Goal: Task Accomplishment & Management: Use online tool/utility

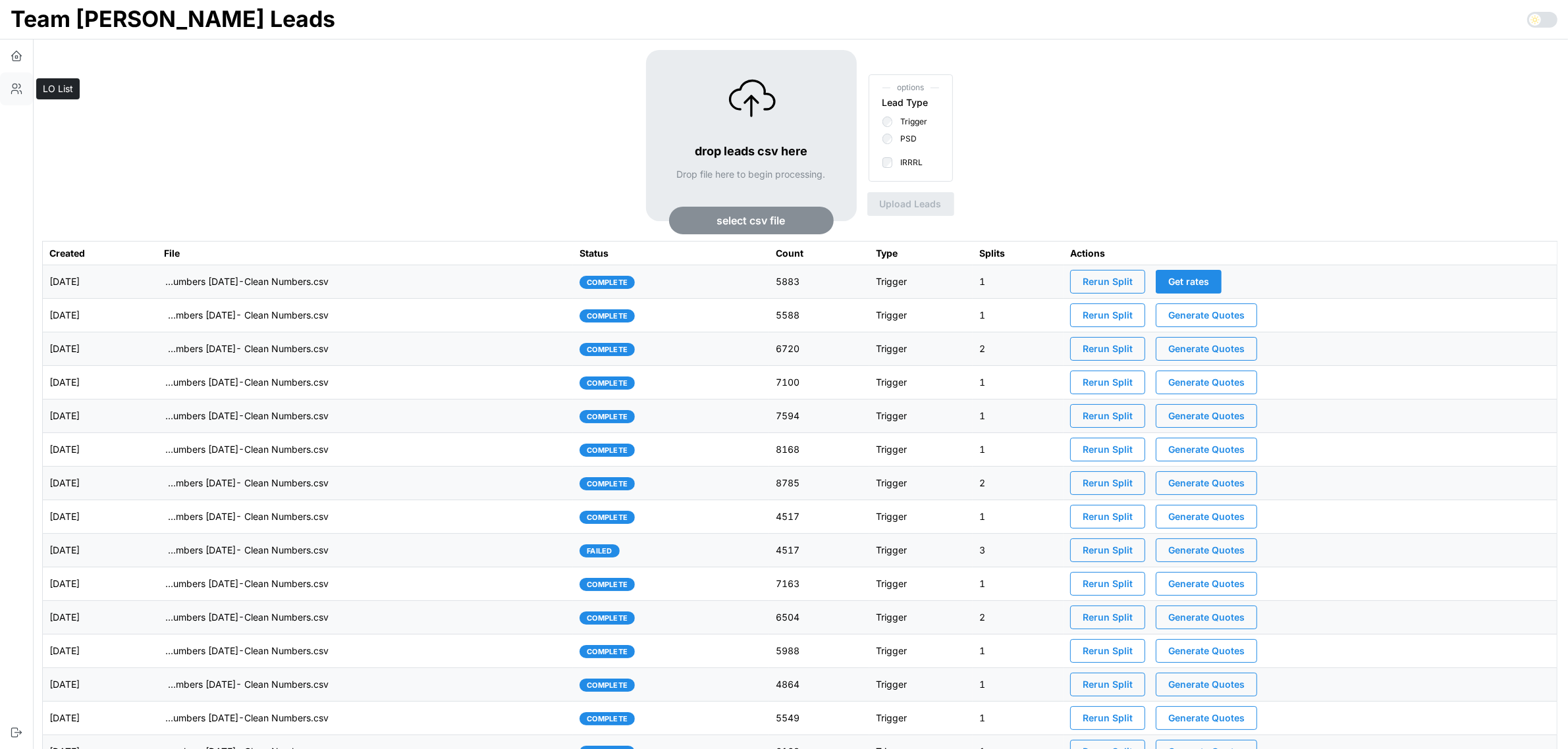
click at [8, 90] on button "button" at bounding box center [17, 89] width 33 height 33
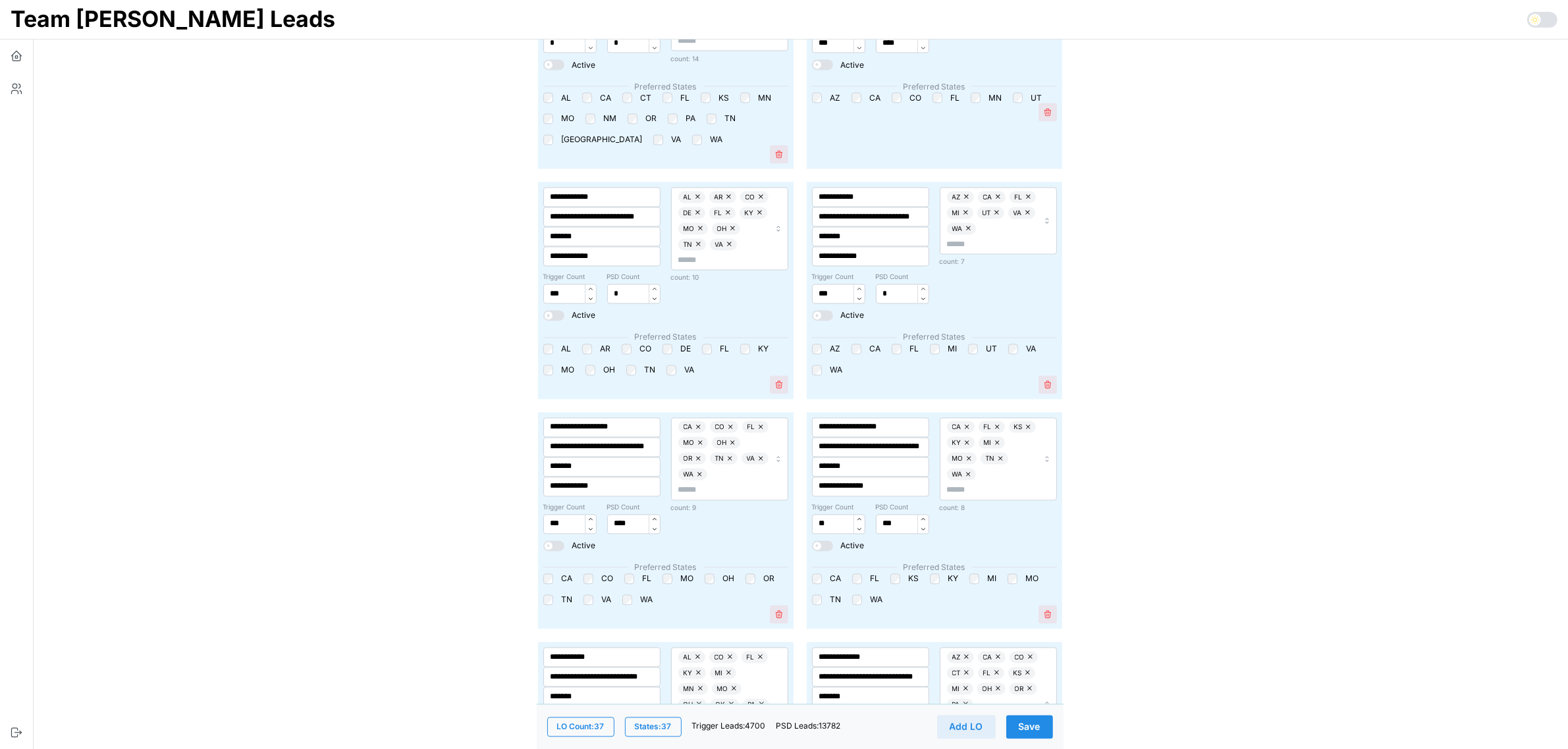
scroll to position [3045, 0]
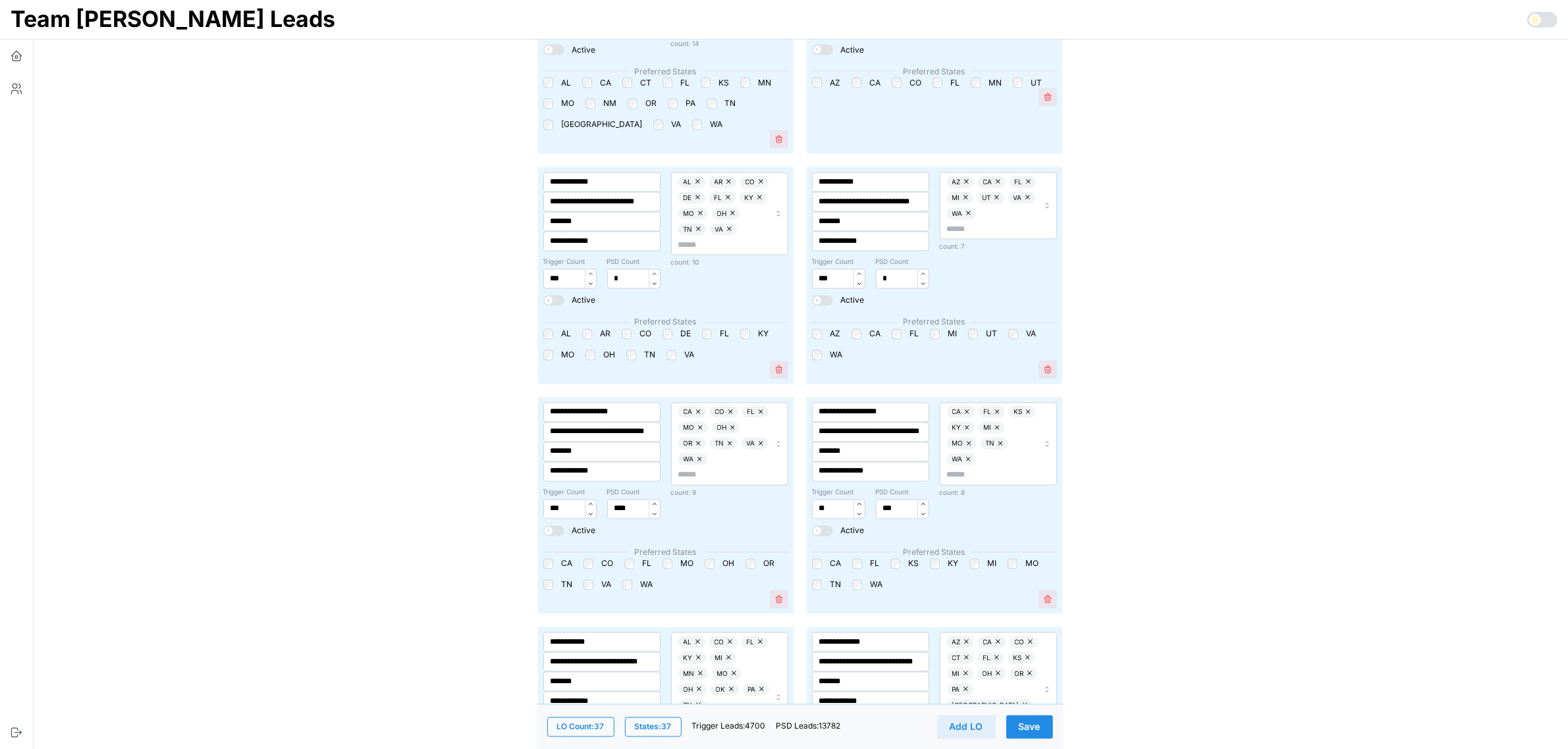
click at [1034, 728] on span "Save" at bounding box center [1030, 727] width 22 height 23
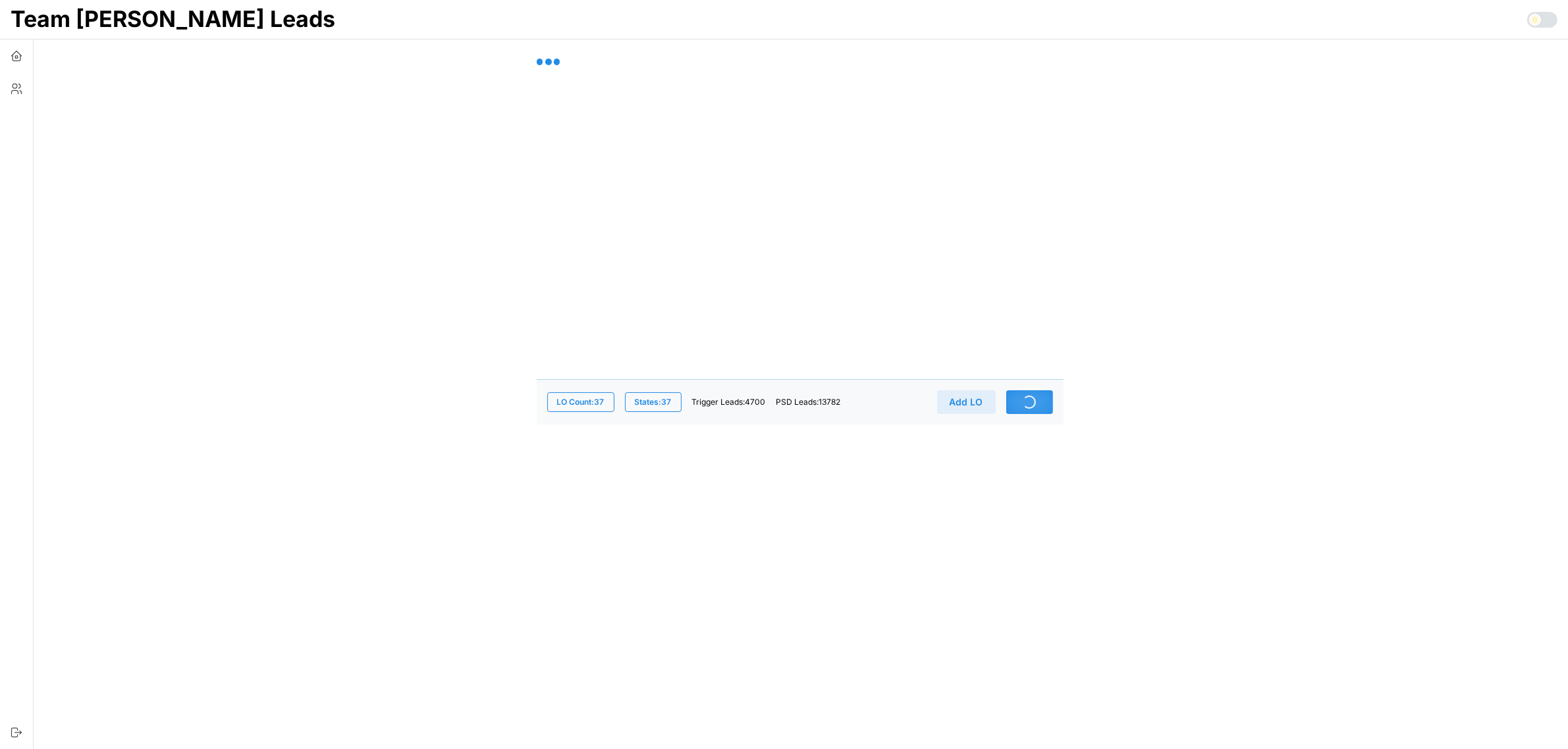
scroll to position [0, 0]
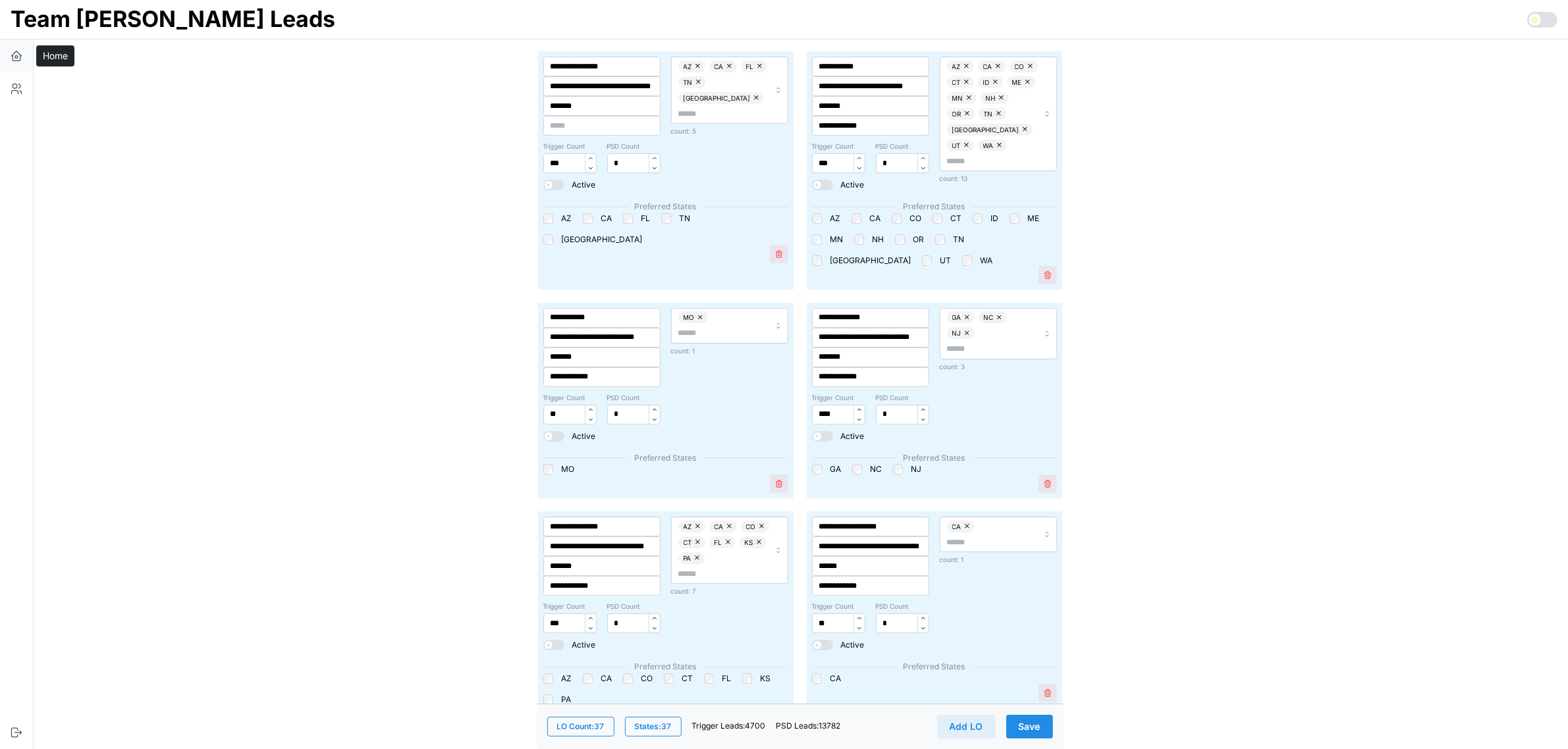
click at [13, 54] on icon "button" at bounding box center [17, 56] width 13 height 13
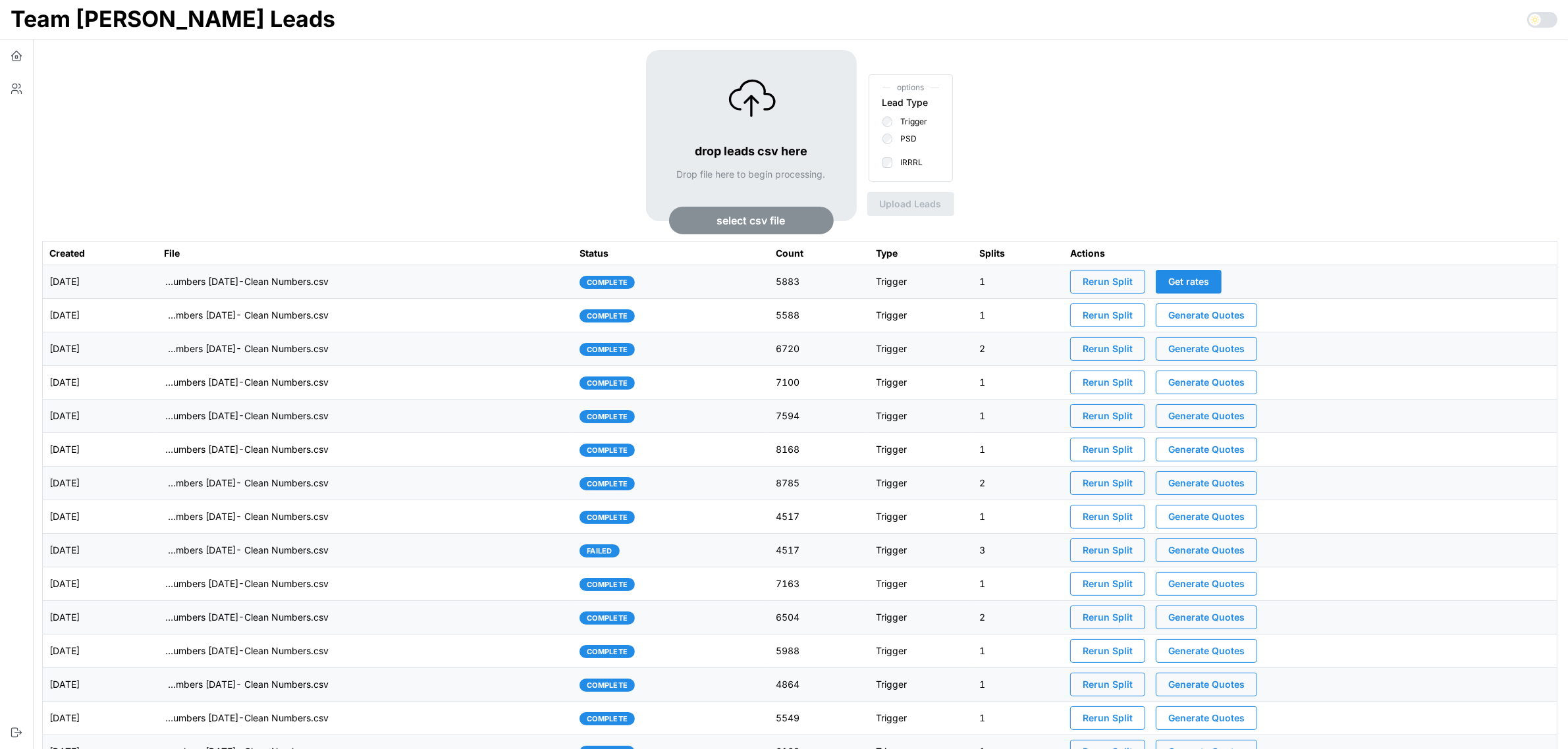
click at [1128, 280] on span "Rerun Split" at bounding box center [1107, 282] width 50 height 23
click at [423, 281] on td "imports/[PERSON_NAME]/1755524716139-TU Master List With Numbers [DATE]-Clean Nu…" at bounding box center [366, 282] width 416 height 34
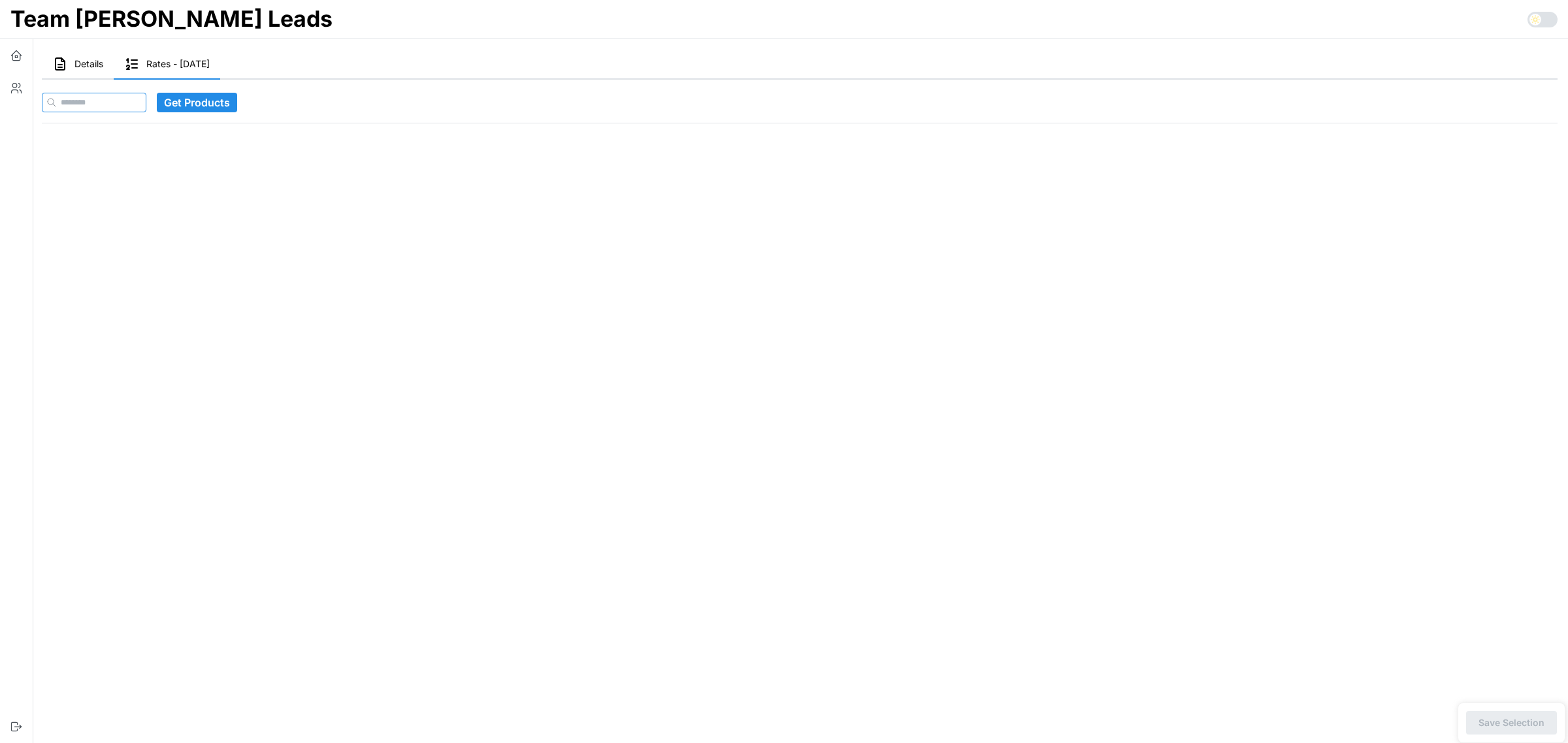
click at [141, 108] on input at bounding box center [94, 103] width 105 height 20
paste input "**********"
type input "**********"
click at [196, 105] on span "Get Products" at bounding box center [222, 103] width 66 height 18
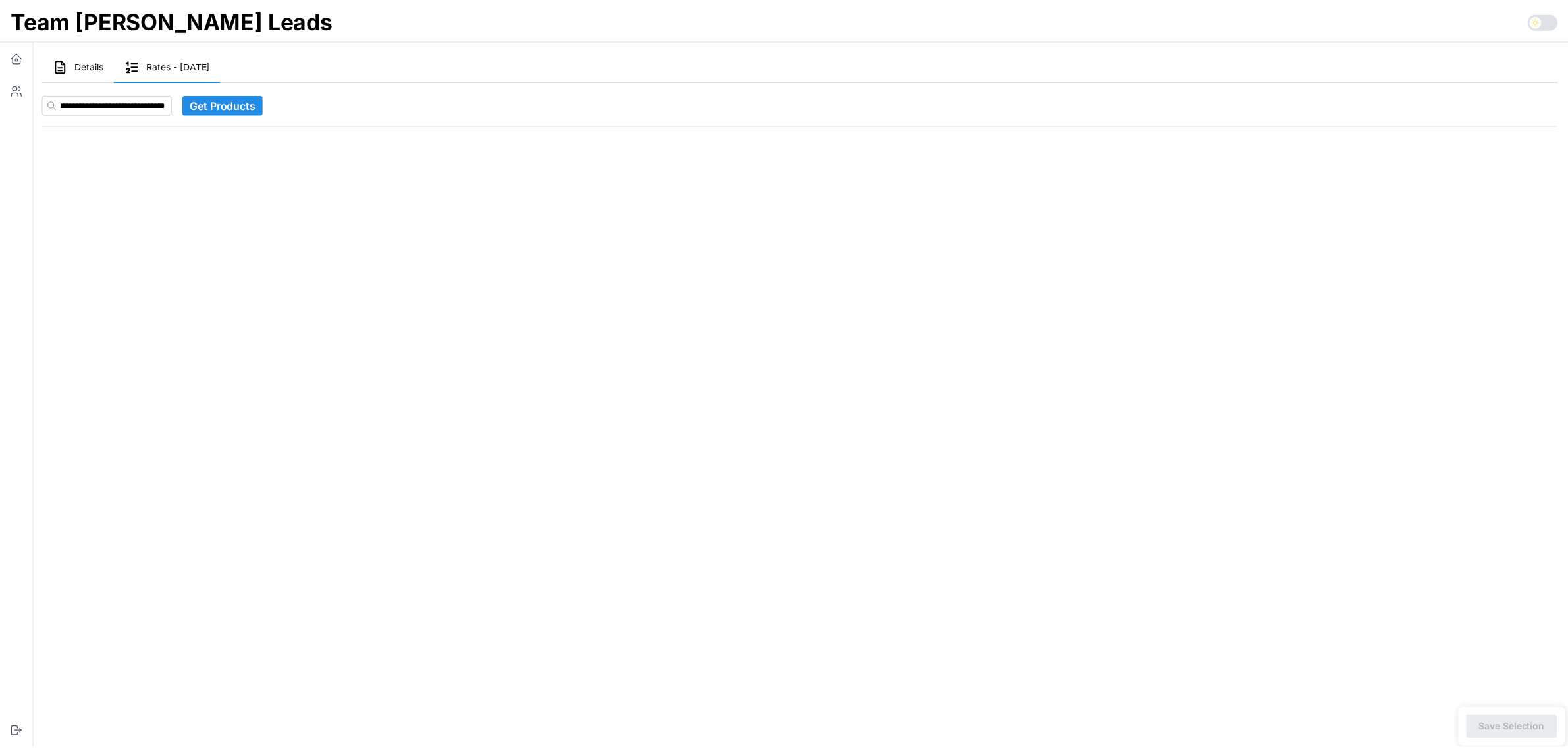
scroll to position [0, 0]
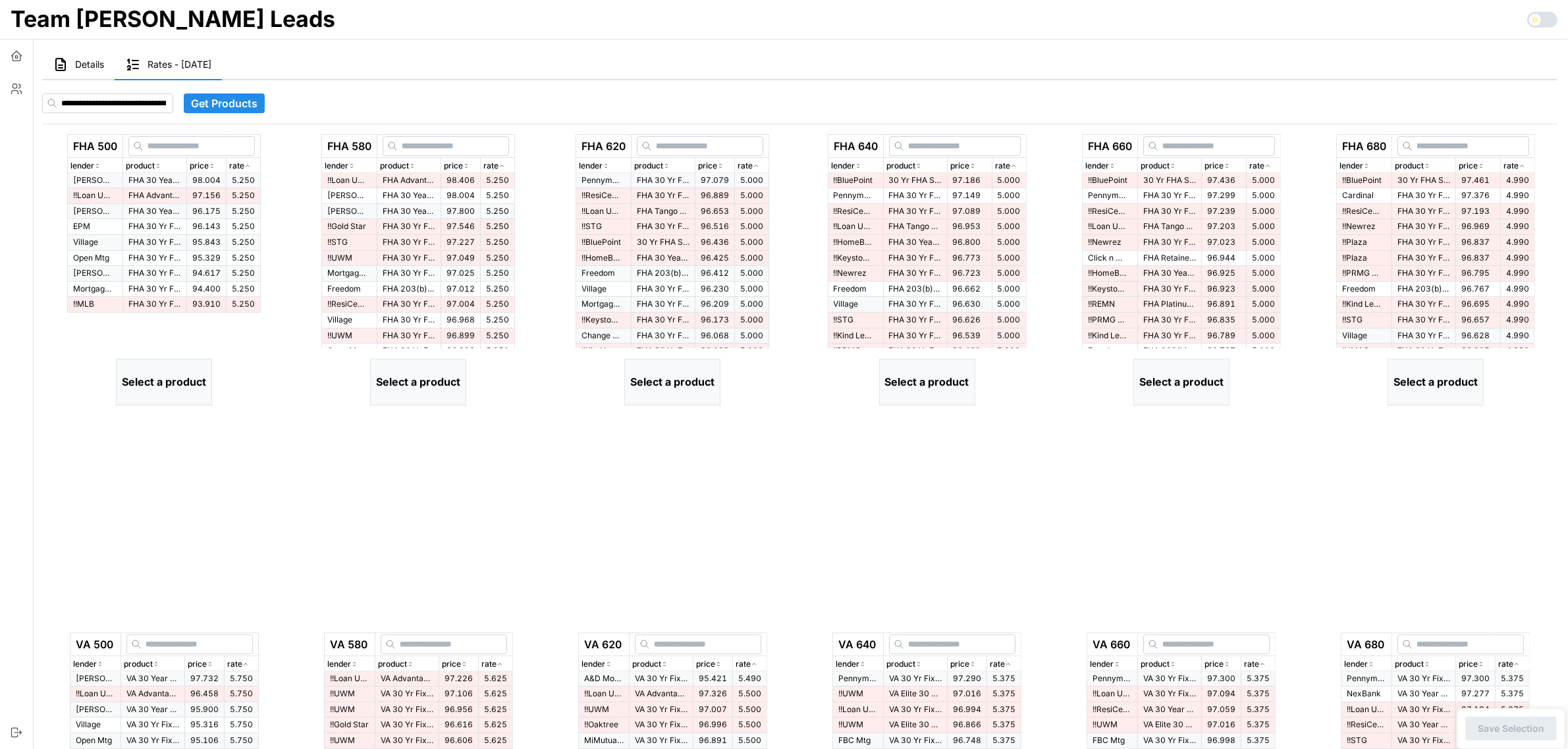
click at [250, 162] on icon "button" at bounding box center [248, 166] width 7 height 8
click at [170, 191] on p "FHA Advantage 30 Yr Fixed" at bounding box center [154, 195] width 53 height 11
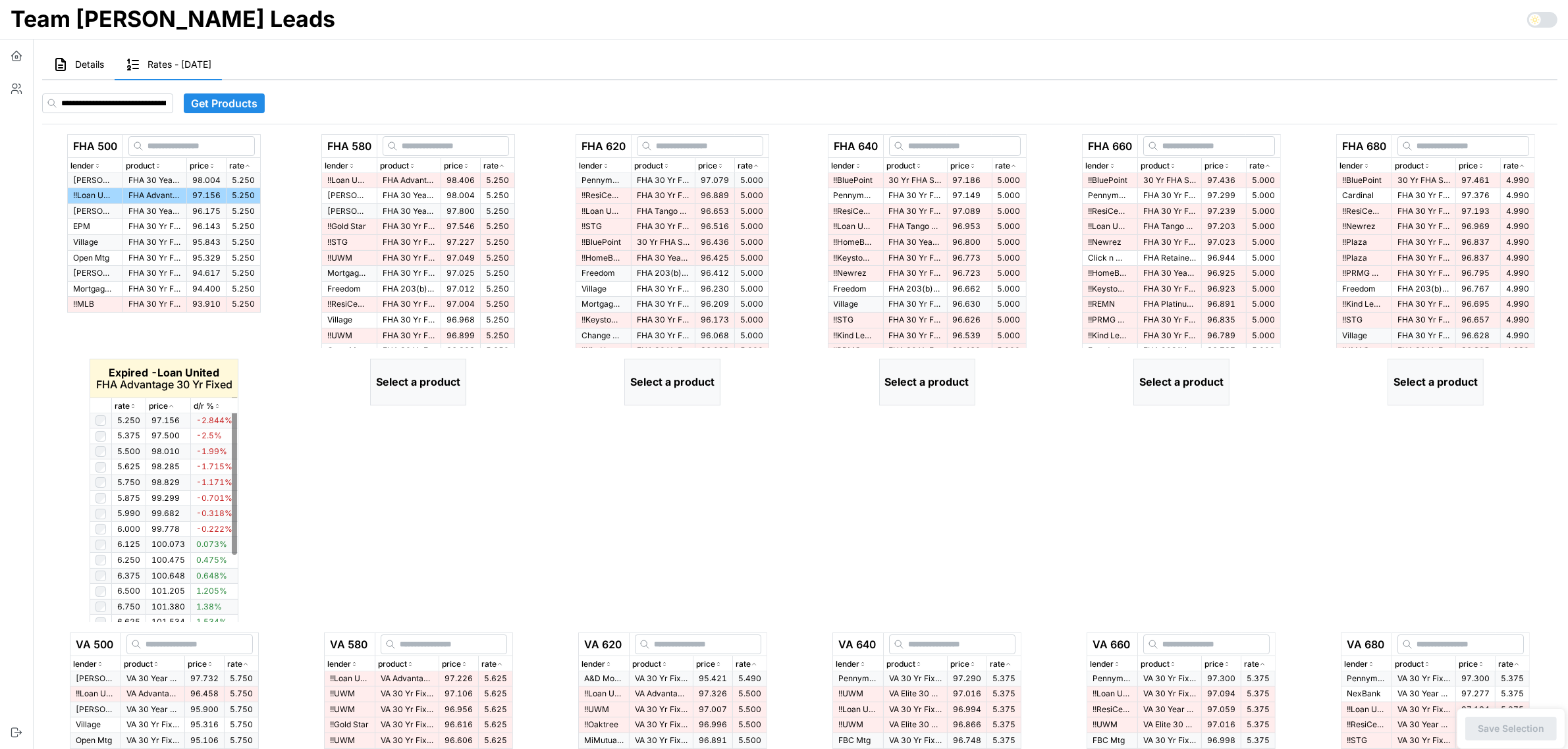
click at [134, 407] on icon "button" at bounding box center [133, 406] width 7 height 8
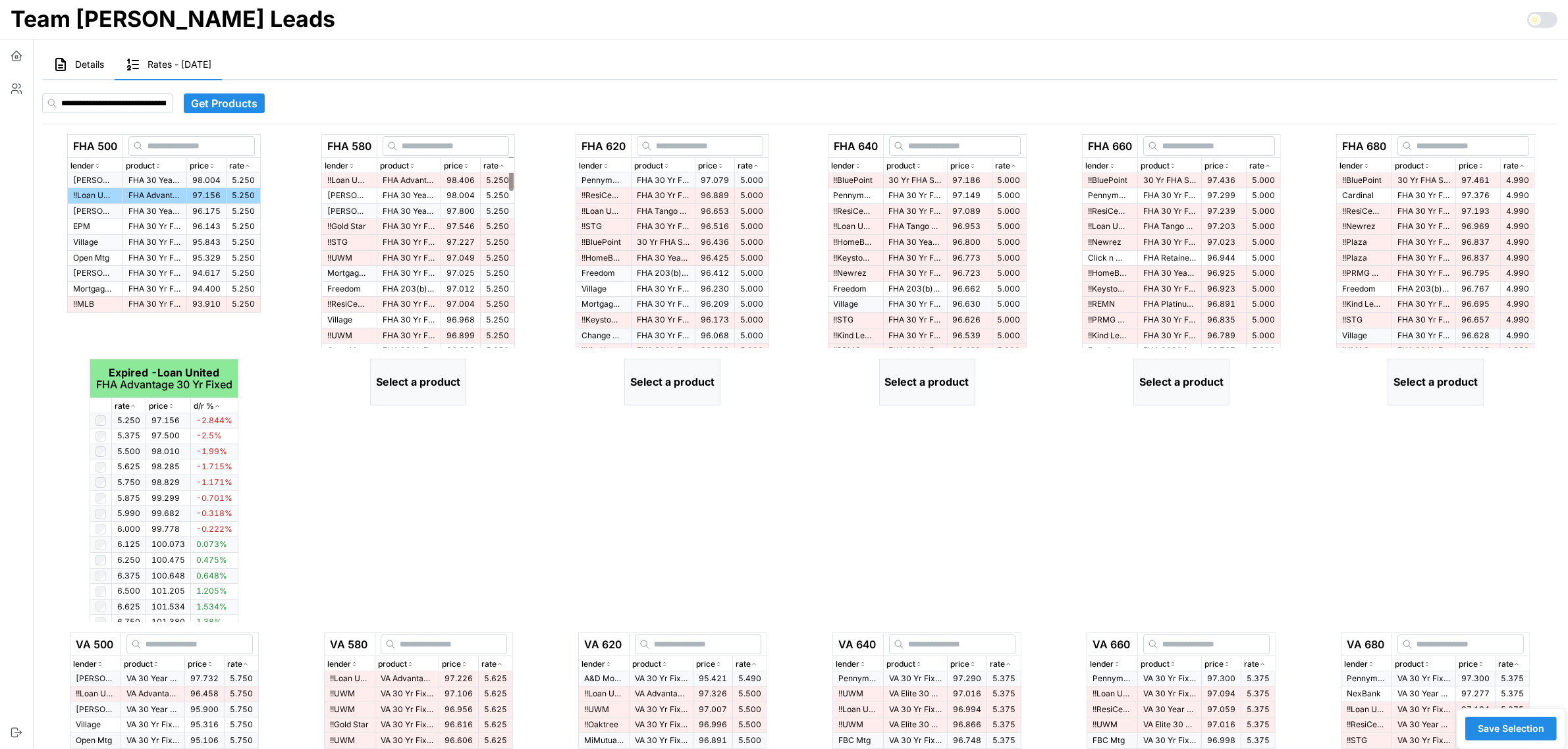
click at [499, 162] on p "rate" at bounding box center [491, 166] width 15 height 13
click at [415, 181] on p "FHA Advantage 30 Yr Fixed" at bounding box center [409, 181] width 53 height 11
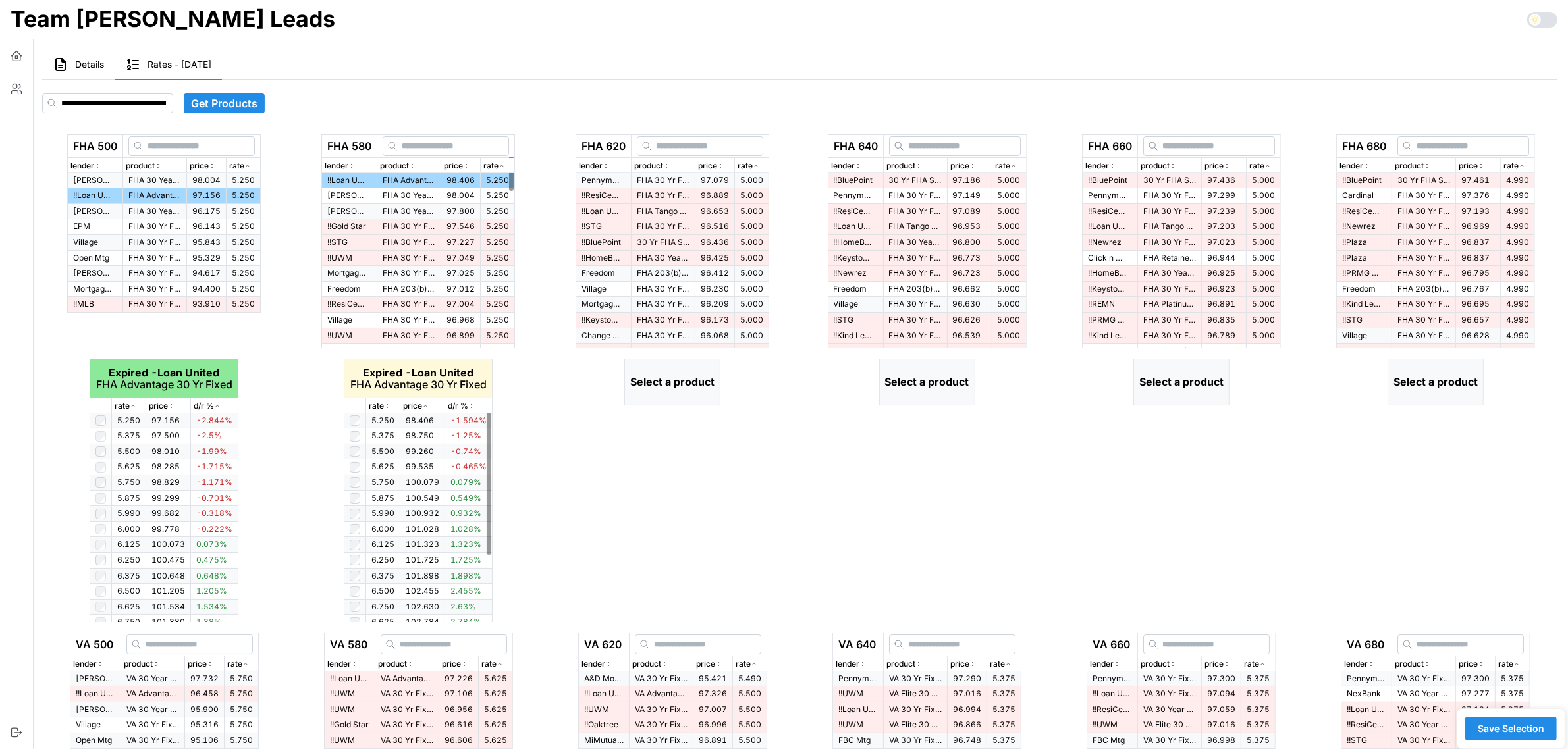
click at [384, 408] on icon "button" at bounding box center [388, 406] width 7 height 8
click at [759, 168] on icon "button" at bounding box center [756, 166] width 7 height 8
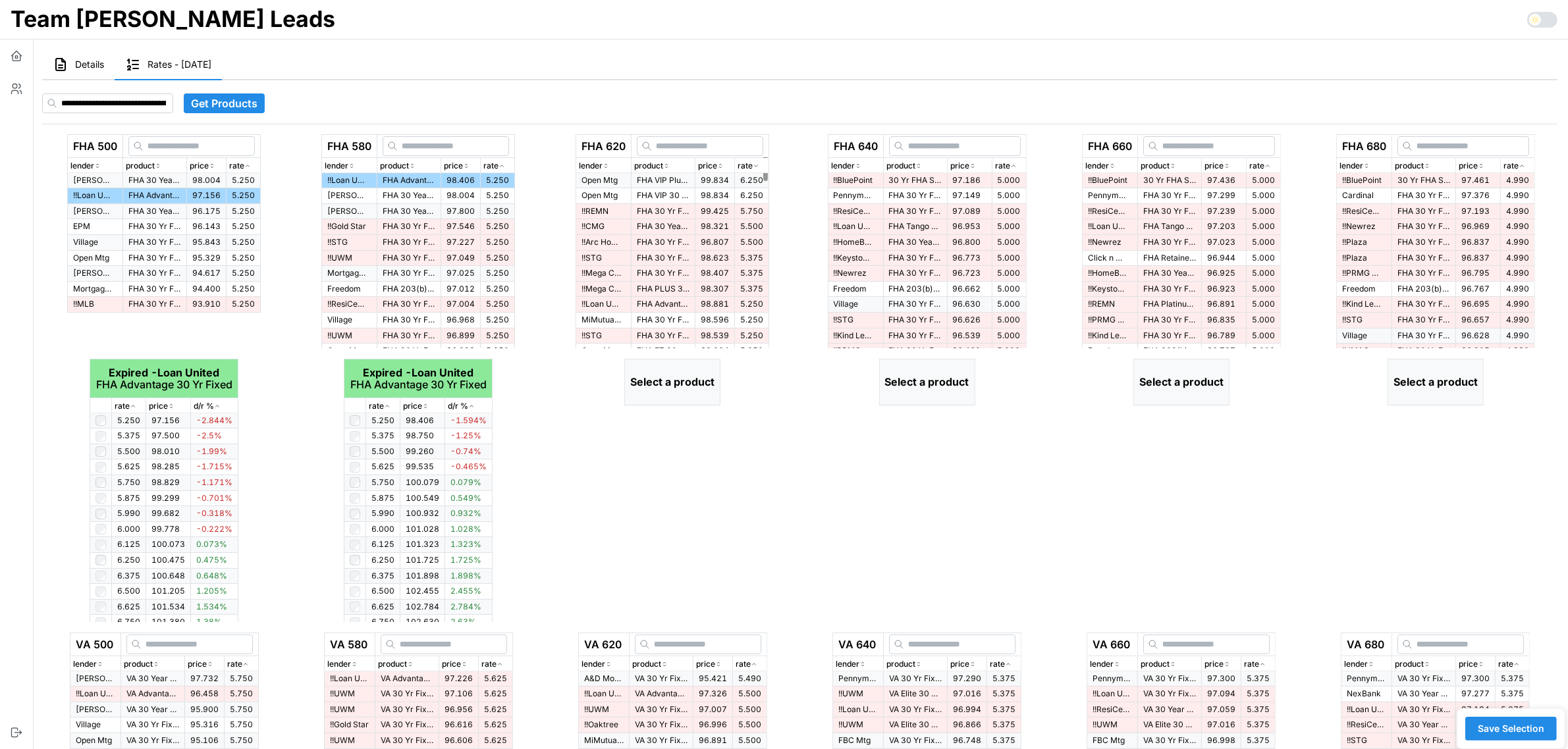
click at [759, 168] on icon "button" at bounding box center [756, 166] width 7 height 8
click at [660, 182] on p "FHA 30 Yr Fixed > $500K" at bounding box center [663, 181] width 53 height 11
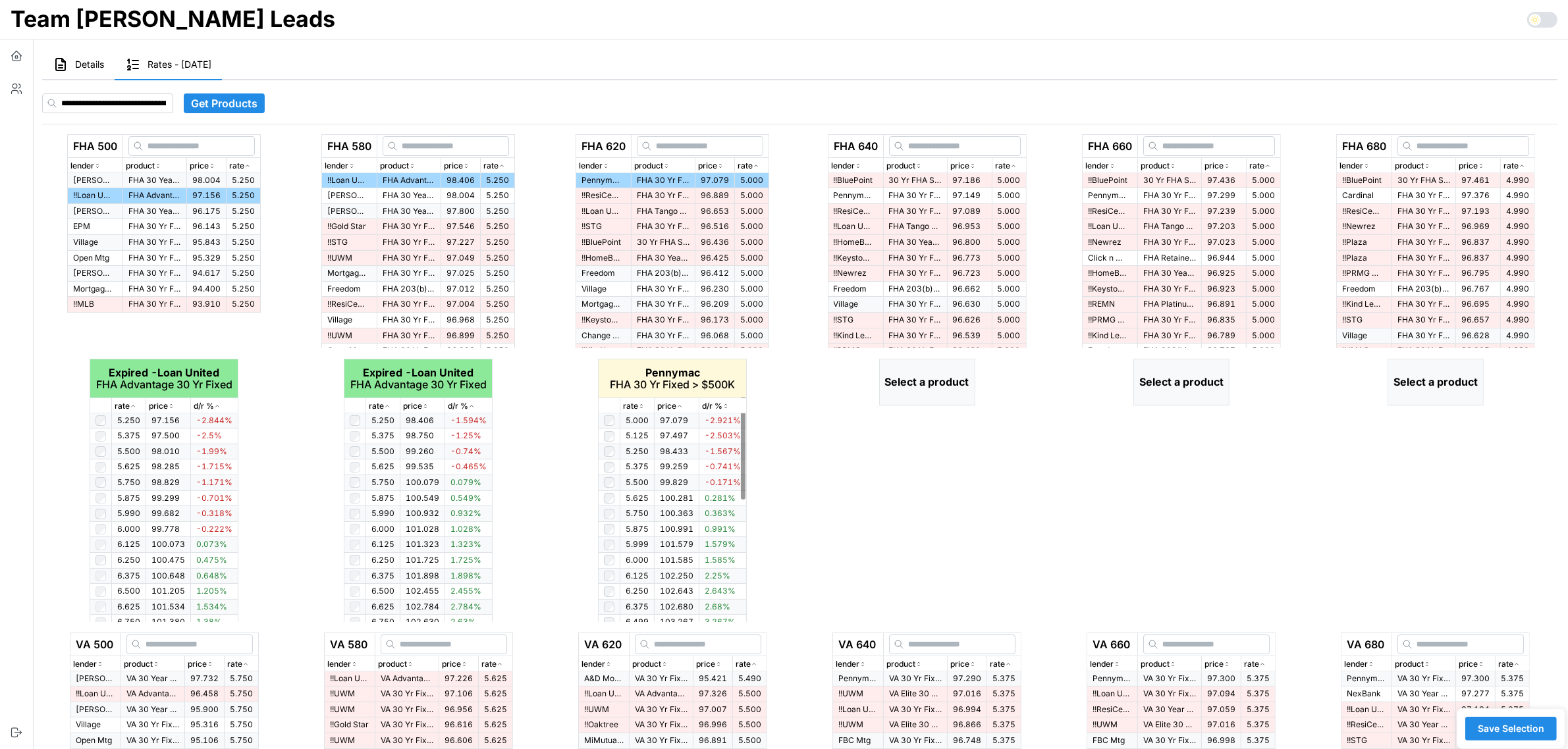
click at [634, 405] on p "rate" at bounding box center [630, 406] width 15 height 13
click at [1020, 162] on div "rate" at bounding box center [1009, 166] width 29 height 13
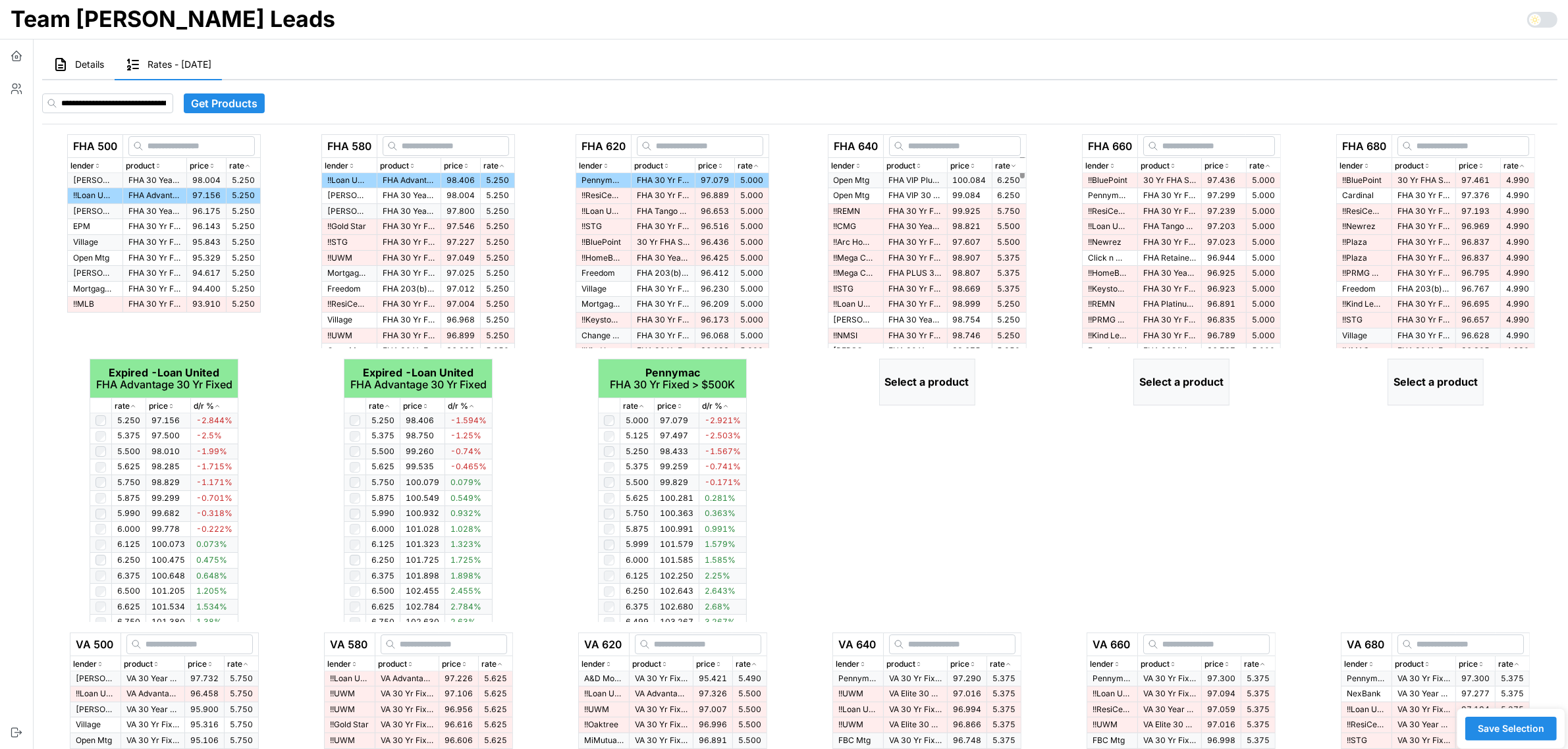
click at [1020, 162] on div "rate" at bounding box center [1009, 166] width 29 height 13
click at [934, 178] on p "30 Yr FHA Standard" at bounding box center [915, 181] width 53 height 11
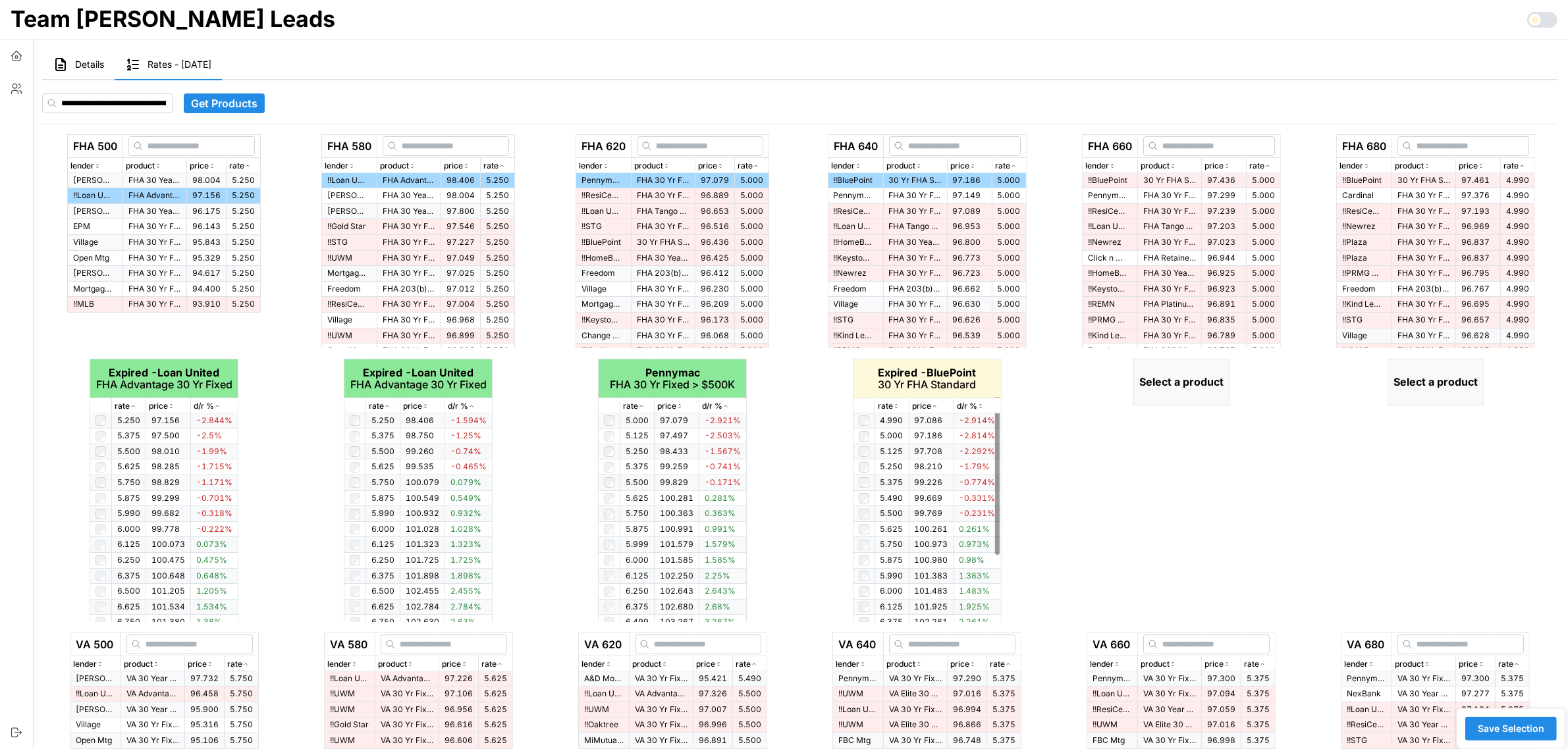
click at [899, 405] on icon "button" at bounding box center [896, 406] width 7 height 8
click at [1274, 168] on div "rate" at bounding box center [1263, 166] width 29 height 13
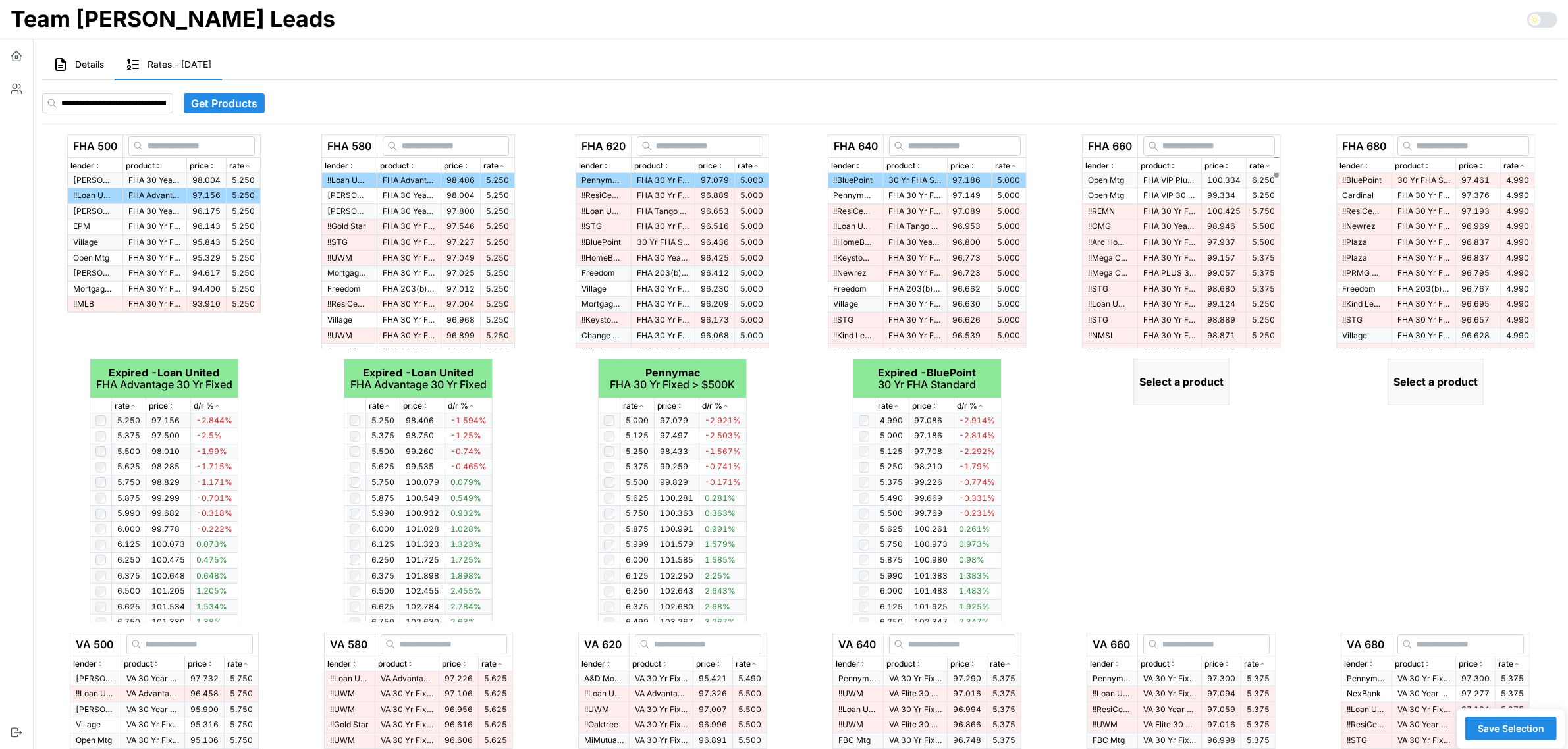
click at [1274, 168] on div "rate" at bounding box center [1263, 166] width 29 height 13
click at [1167, 179] on p "30 Yr FHA Standard" at bounding box center [1169, 181] width 53 height 11
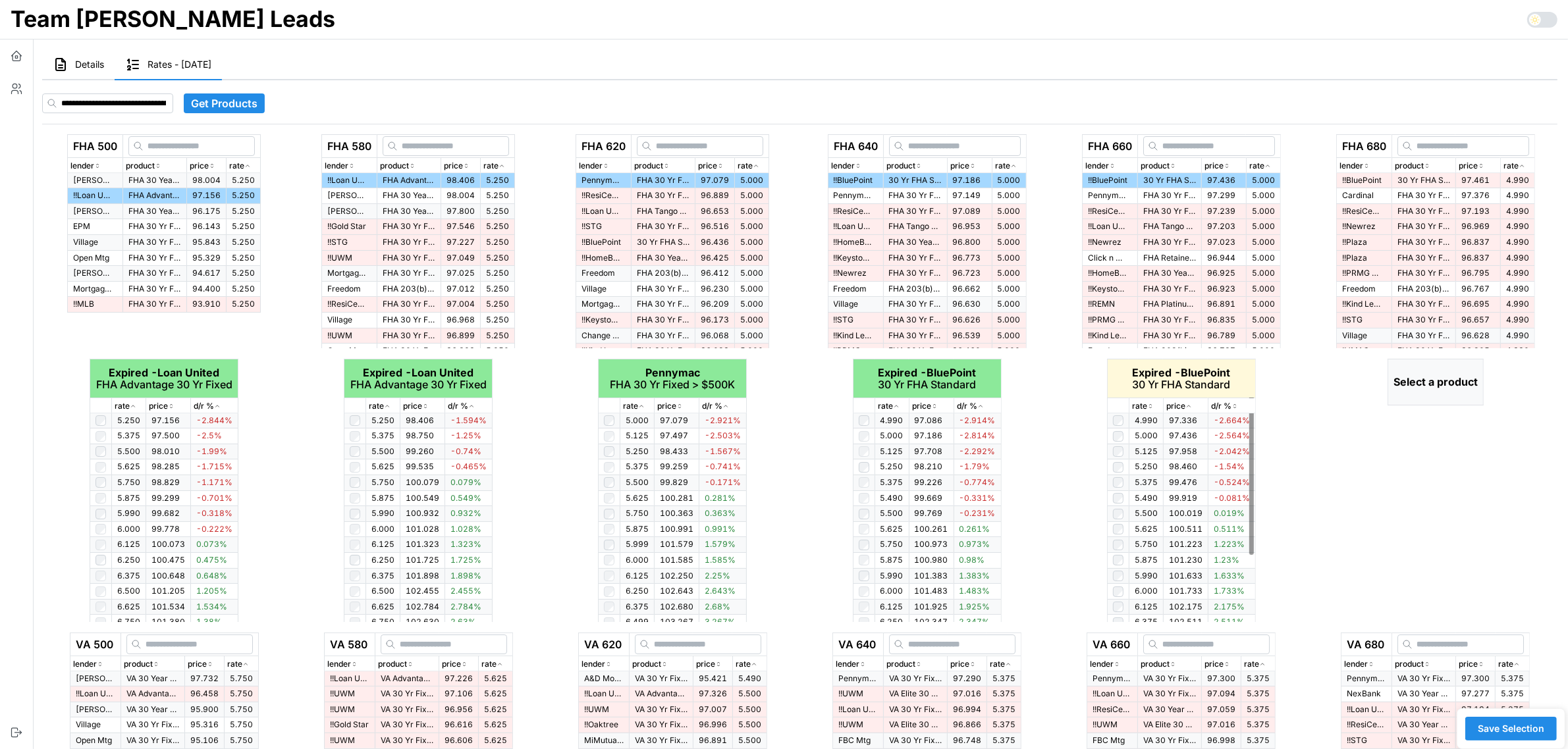
click at [1153, 405] on icon "button" at bounding box center [1151, 406] width 7 height 8
click at [1519, 163] on p "rate" at bounding box center [1511, 166] width 15 height 13
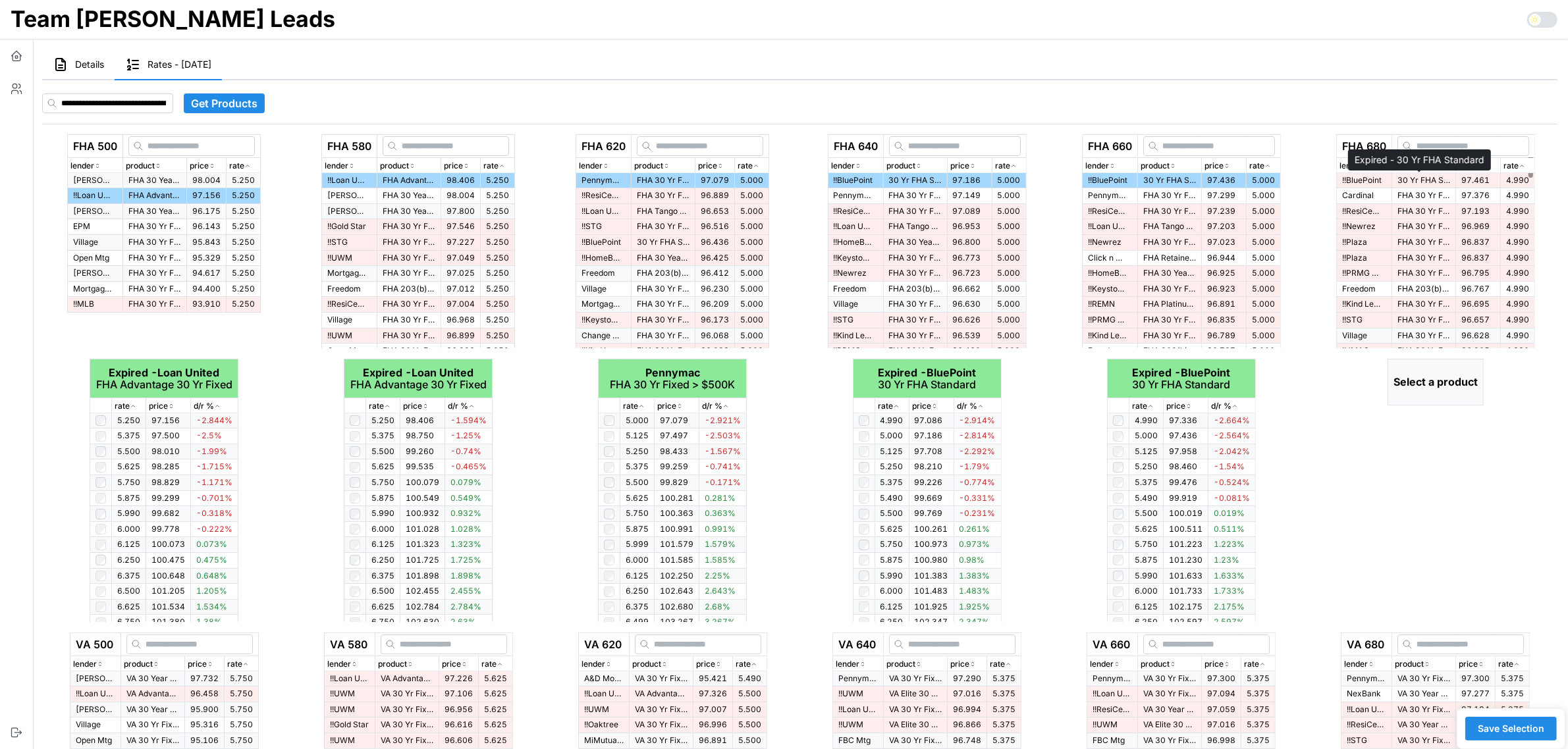
click at [1404, 183] on p "30 Yr FHA Standard" at bounding box center [1423, 181] width 53 height 11
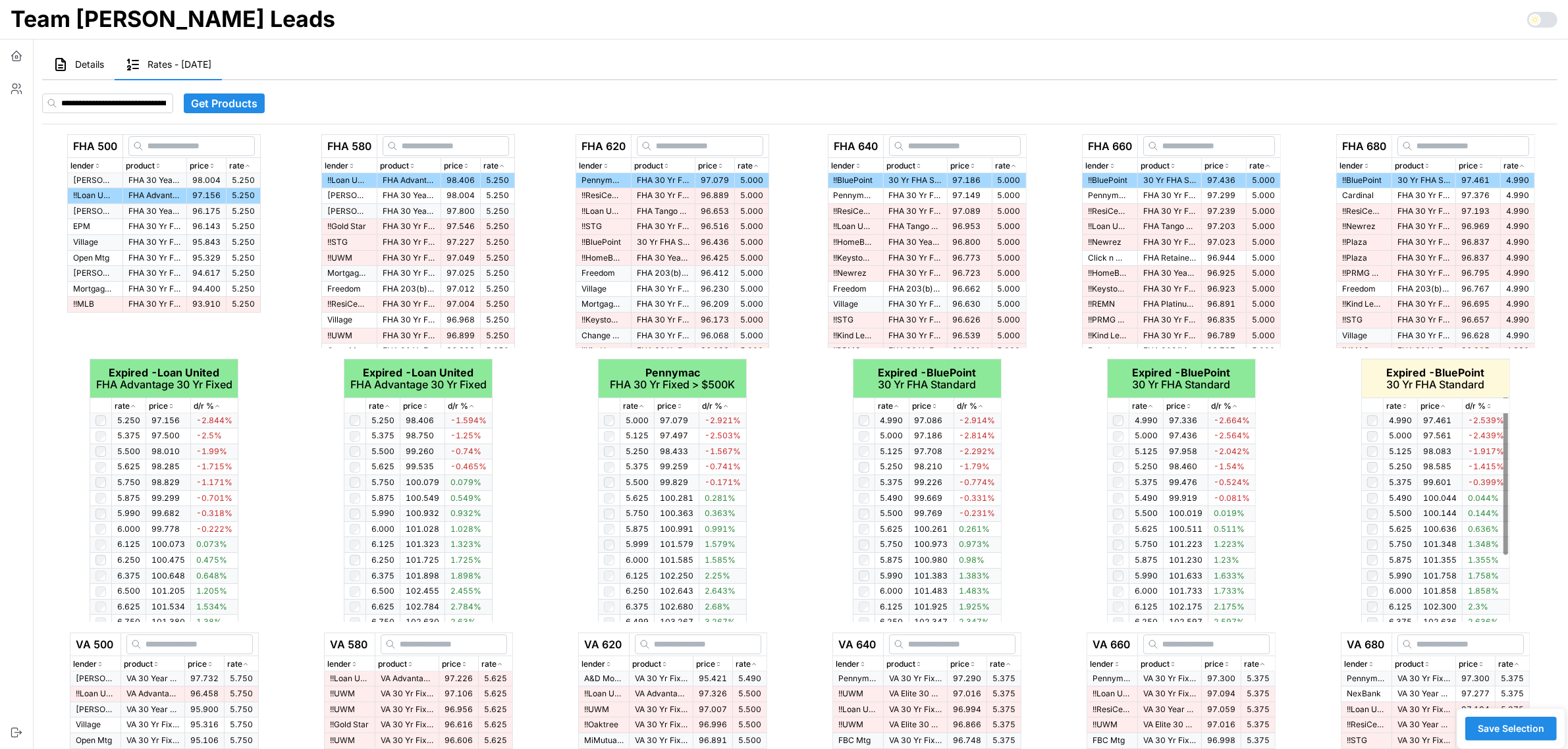
click at [1403, 405] on icon "button" at bounding box center [1404, 406] width 7 height 8
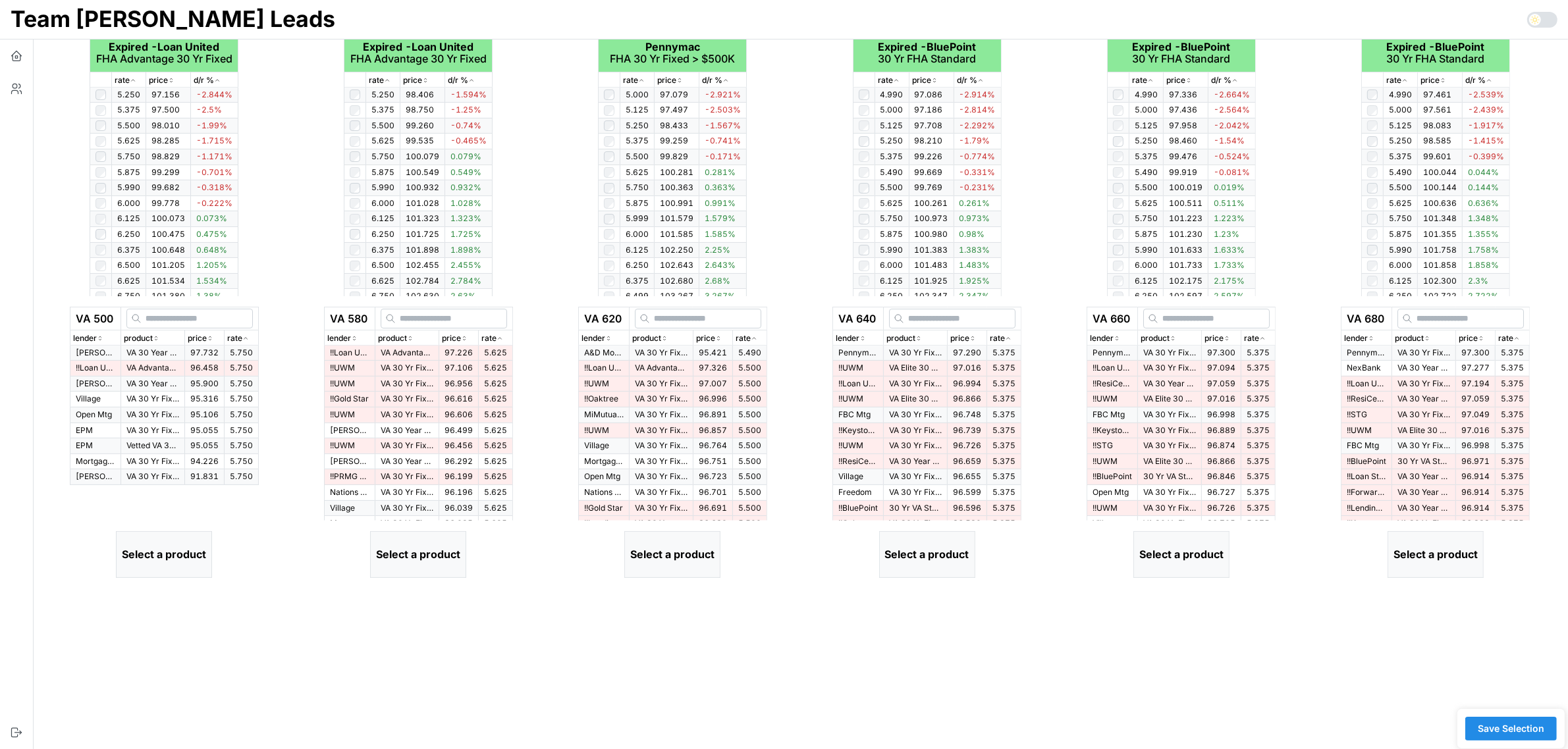
scroll to position [329, 0]
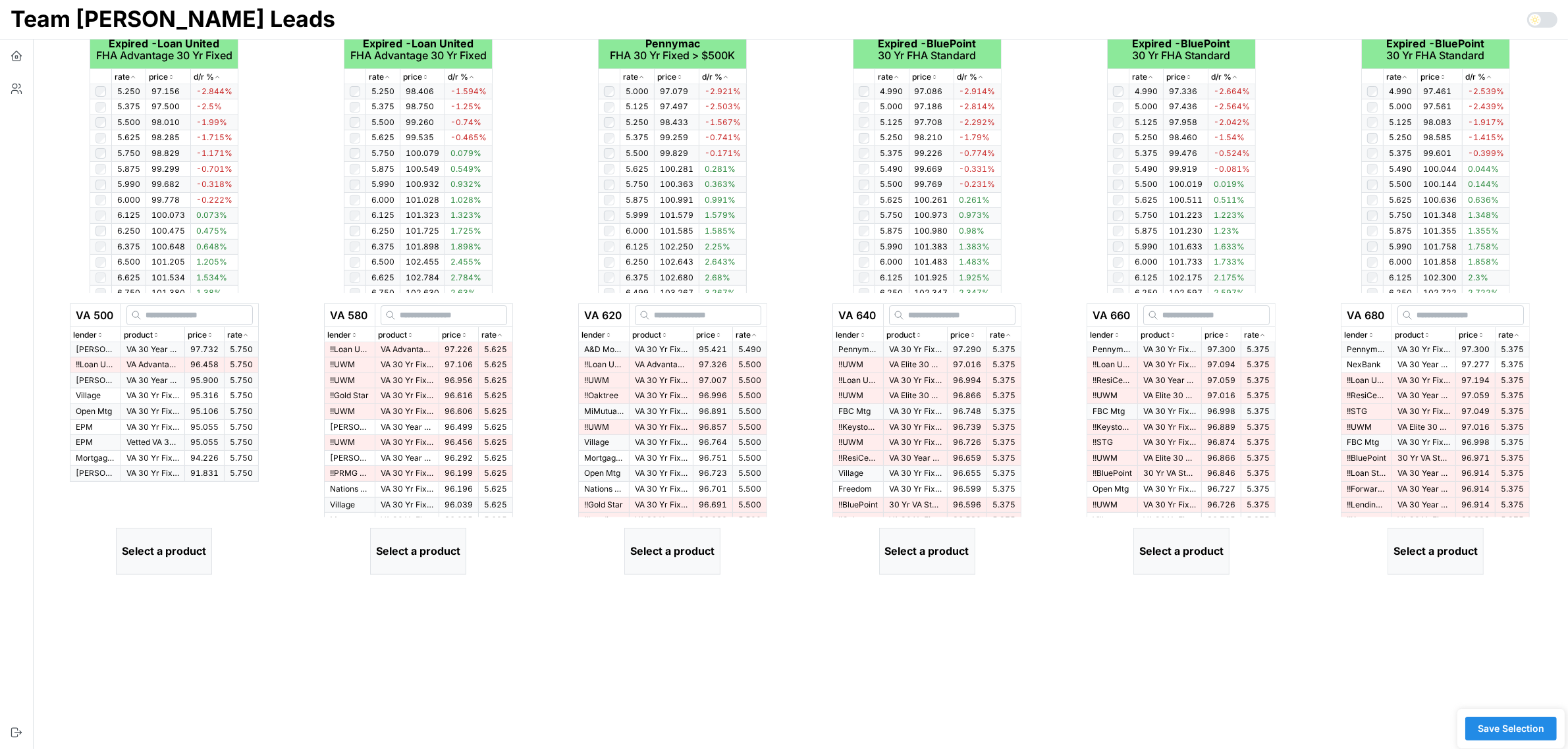
click at [246, 337] on icon "button" at bounding box center [246, 335] width 7 height 8
click at [137, 366] on p "VA Advantage 30 Yr Fixed" at bounding box center [152, 365] width 53 height 11
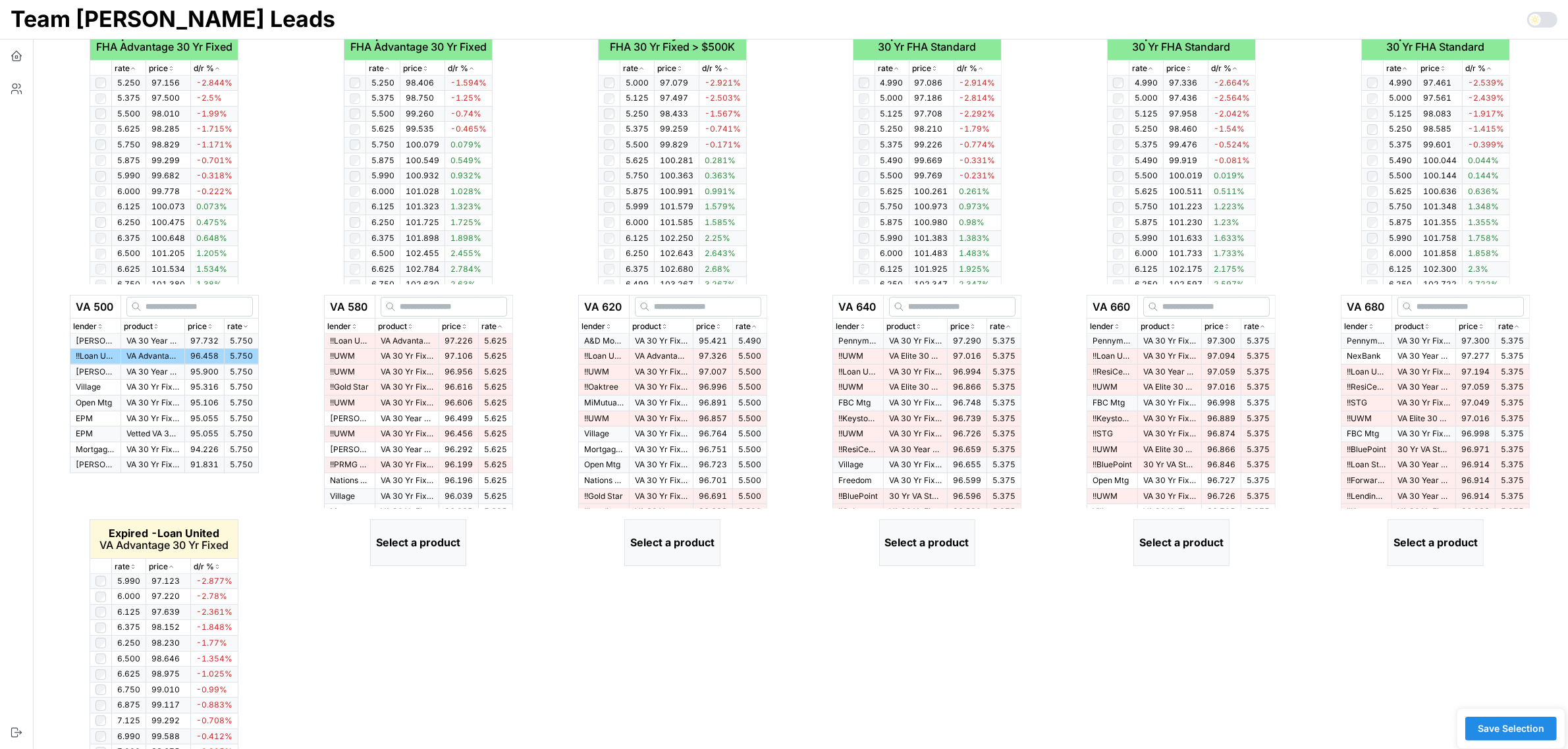
scroll to position [391, 0]
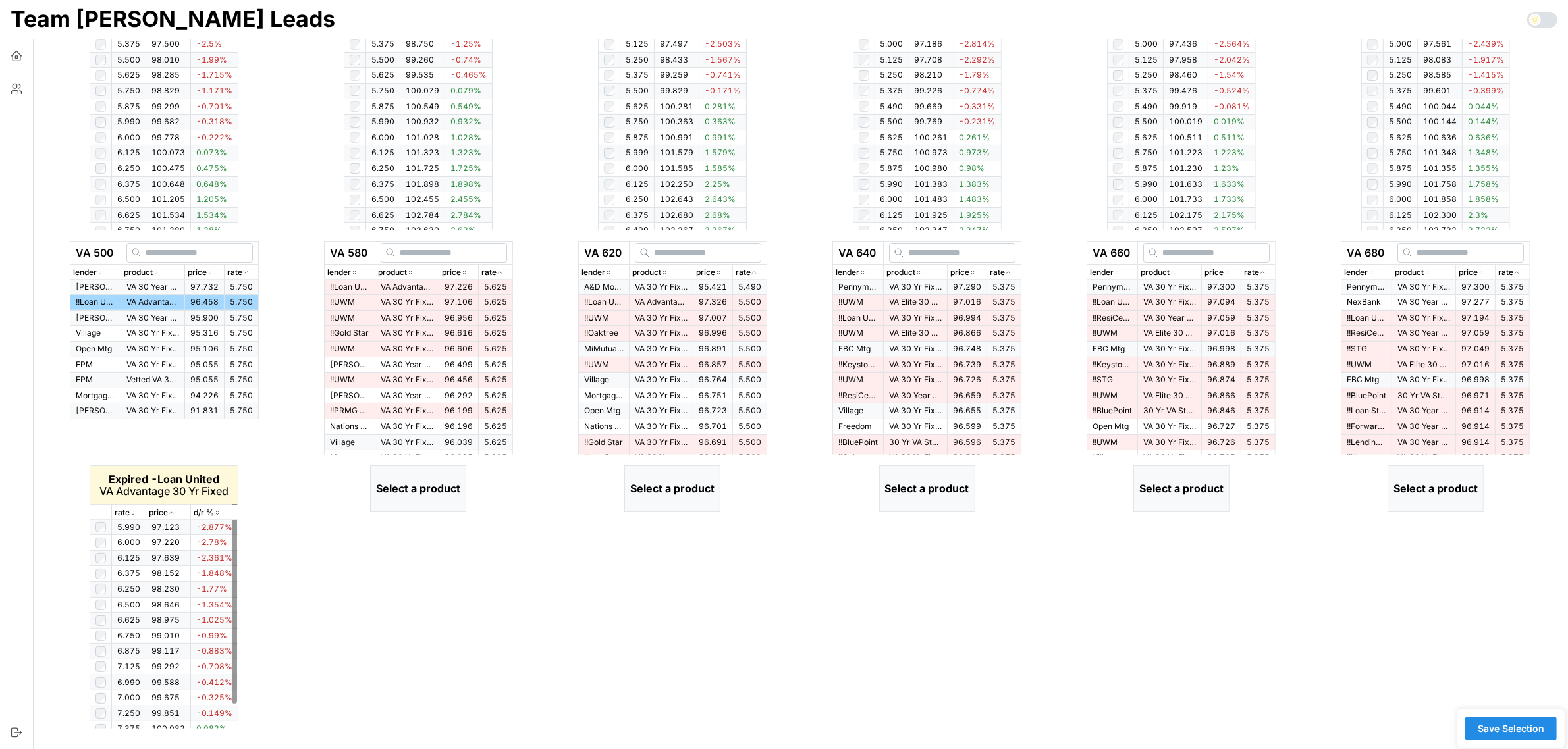
click at [124, 508] on p "rate" at bounding box center [122, 513] width 15 height 13
click at [128, 510] on p "rate" at bounding box center [122, 513] width 15 height 13
click at [501, 273] on icon "button" at bounding box center [500, 272] width 7 height 8
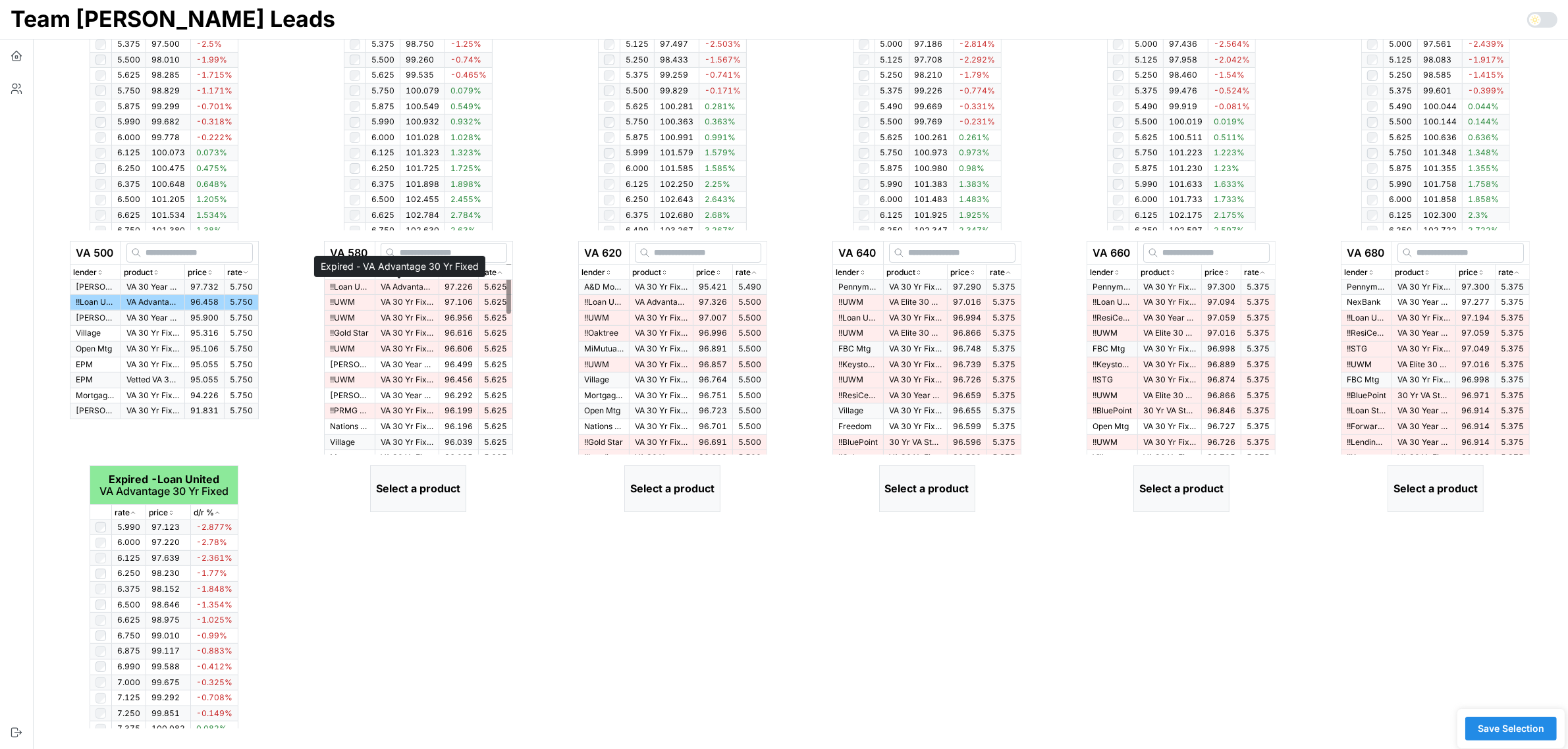
click at [423, 286] on p "VA Advantage 30 Yr Fixed" at bounding box center [407, 287] width 53 height 11
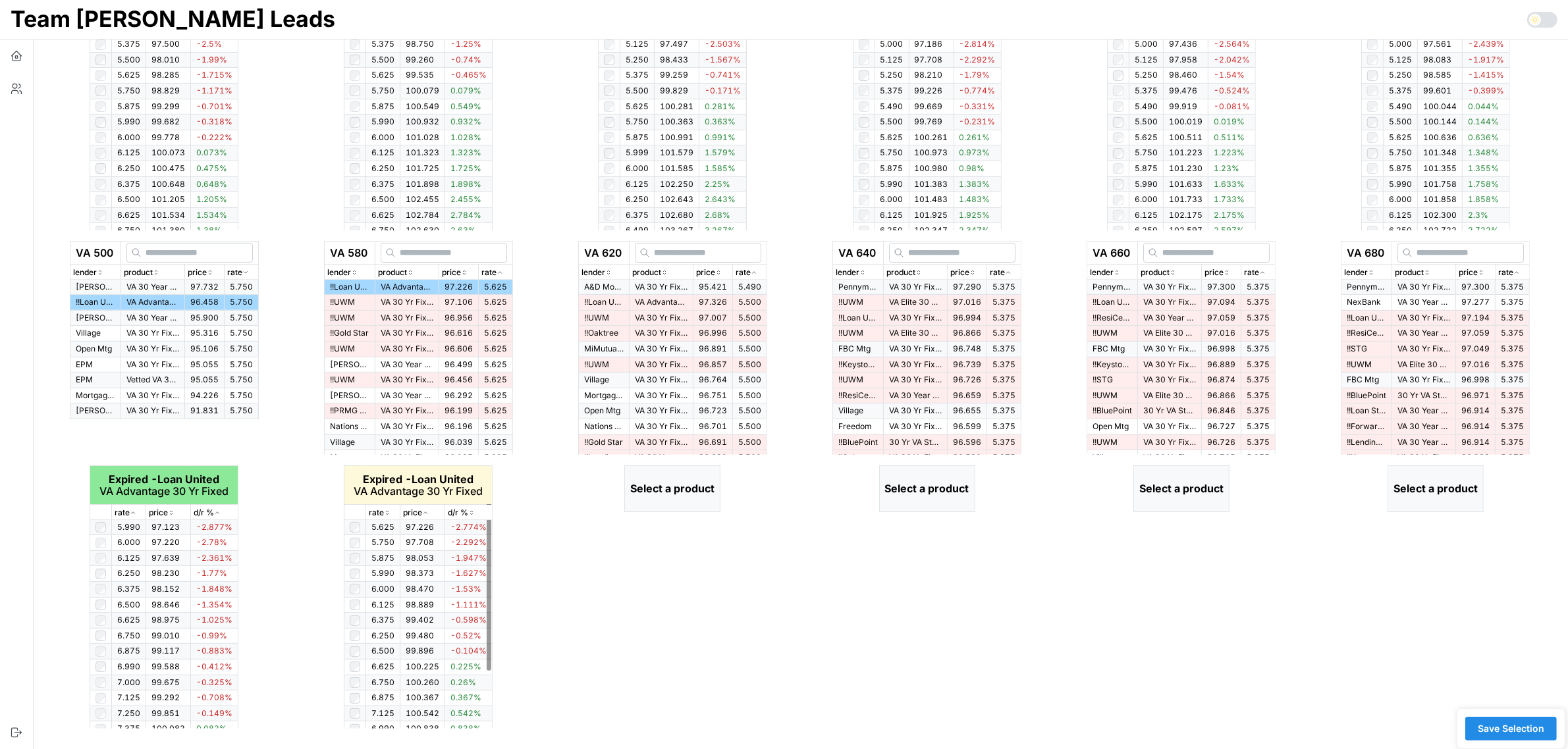
click at [384, 514] on icon "button" at bounding box center [388, 513] width 7 height 8
click at [386, 516] on icon "button" at bounding box center [388, 513] width 7 height 8
click at [750, 275] on p "rate" at bounding box center [743, 272] width 15 height 13
click at [754, 275] on icon "button" at bounding box center [754, 272] width 7 height 8
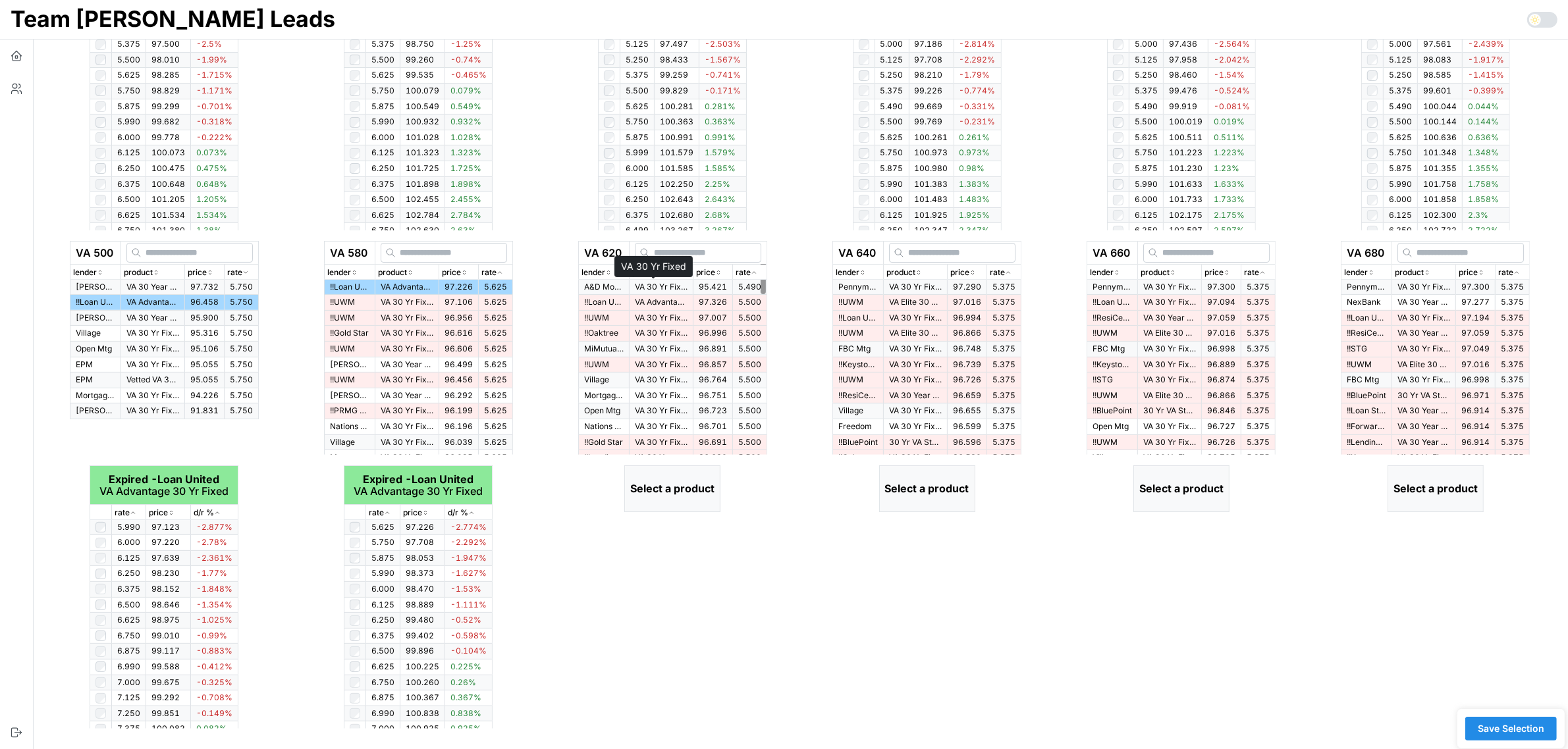
click at [673, 288] on p "VA 30 Yr Fixed" at bounding box center [661, 287] width 53 height 11
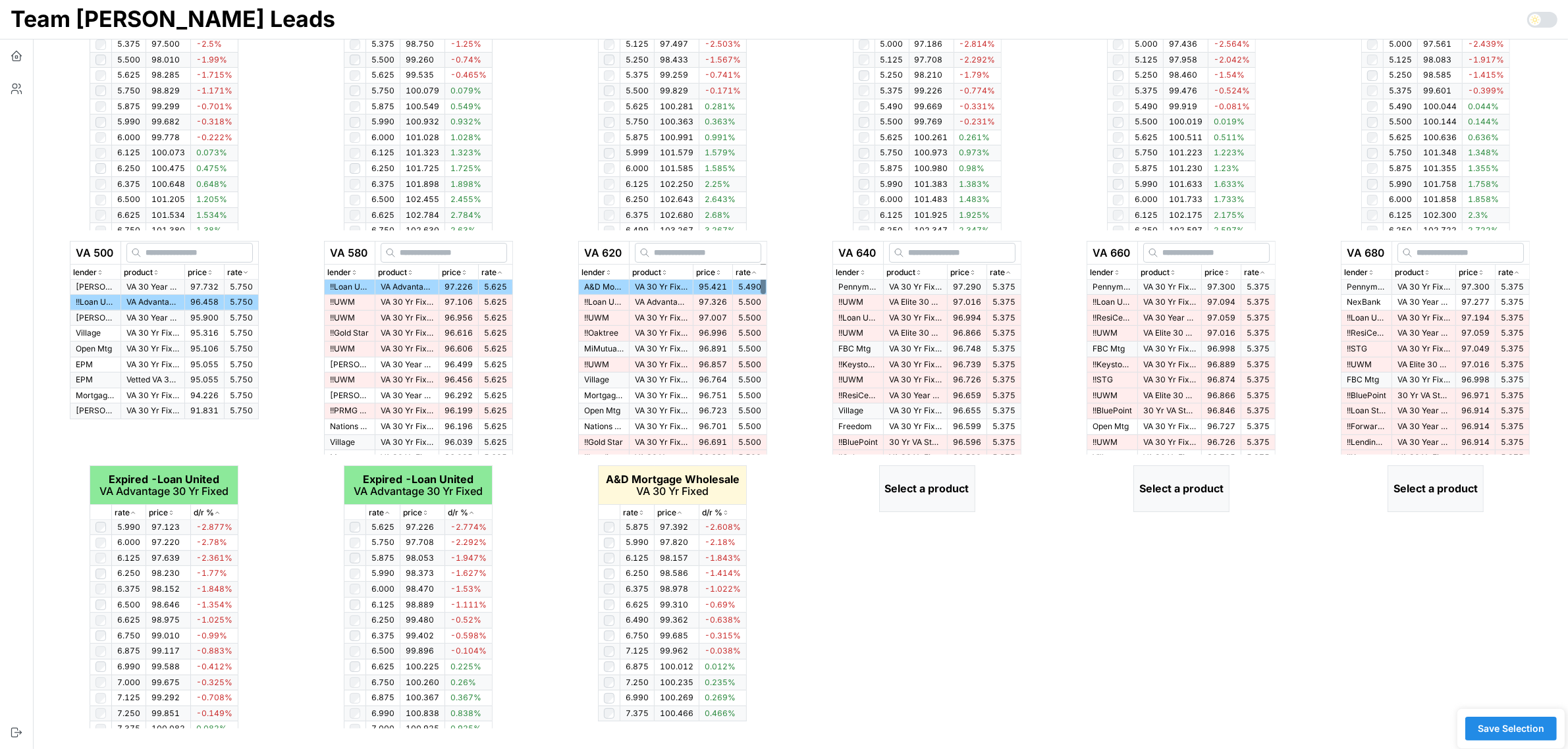
click at [725, 303] on span "97.326" at bounding box center [713, 302] width 29 height 10
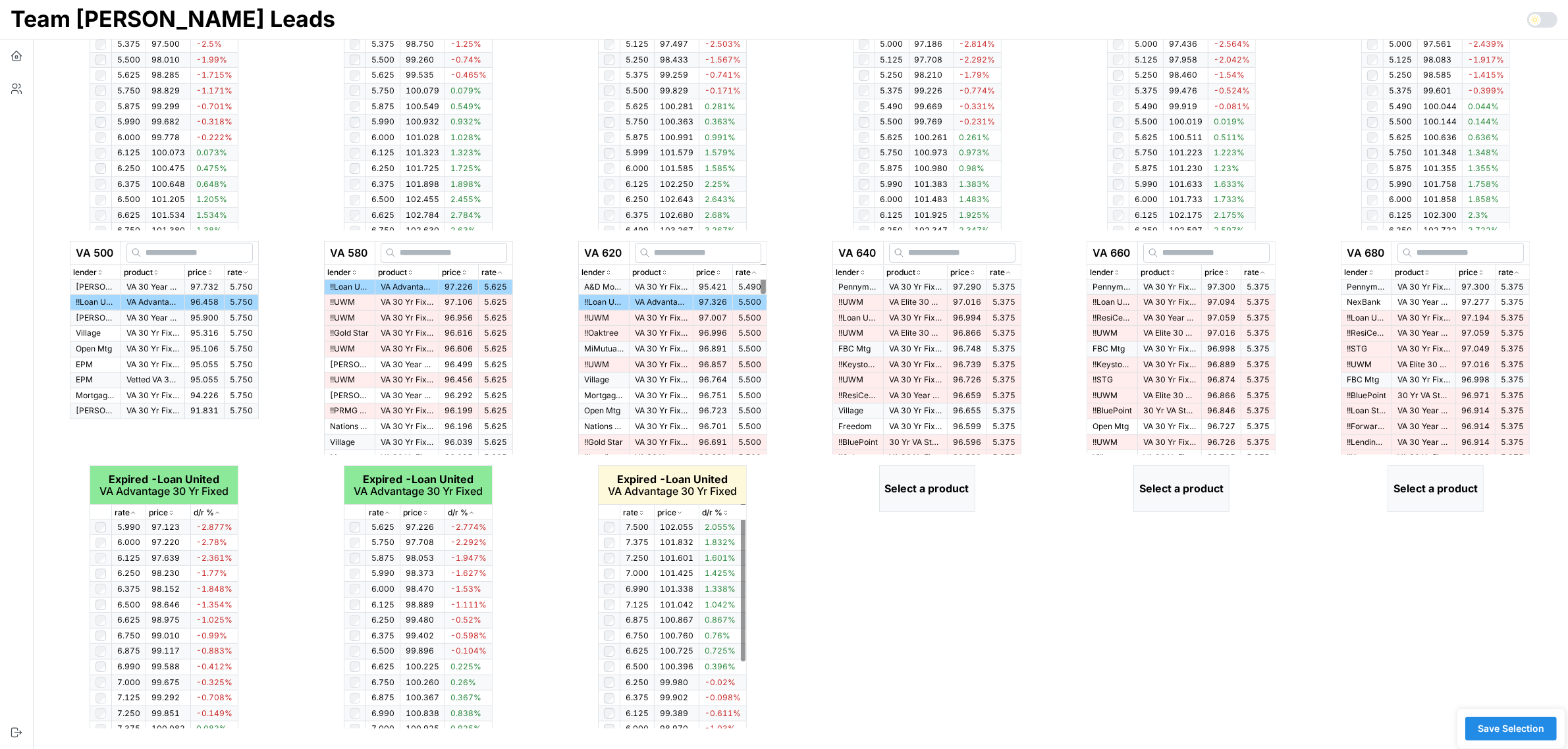
click at [639, 517] on div "rate" at bounding box center [637, 513] width 29 height 13
click at [640, 512] on icon "button" at bounding box center [641, 513] width 7 height 8
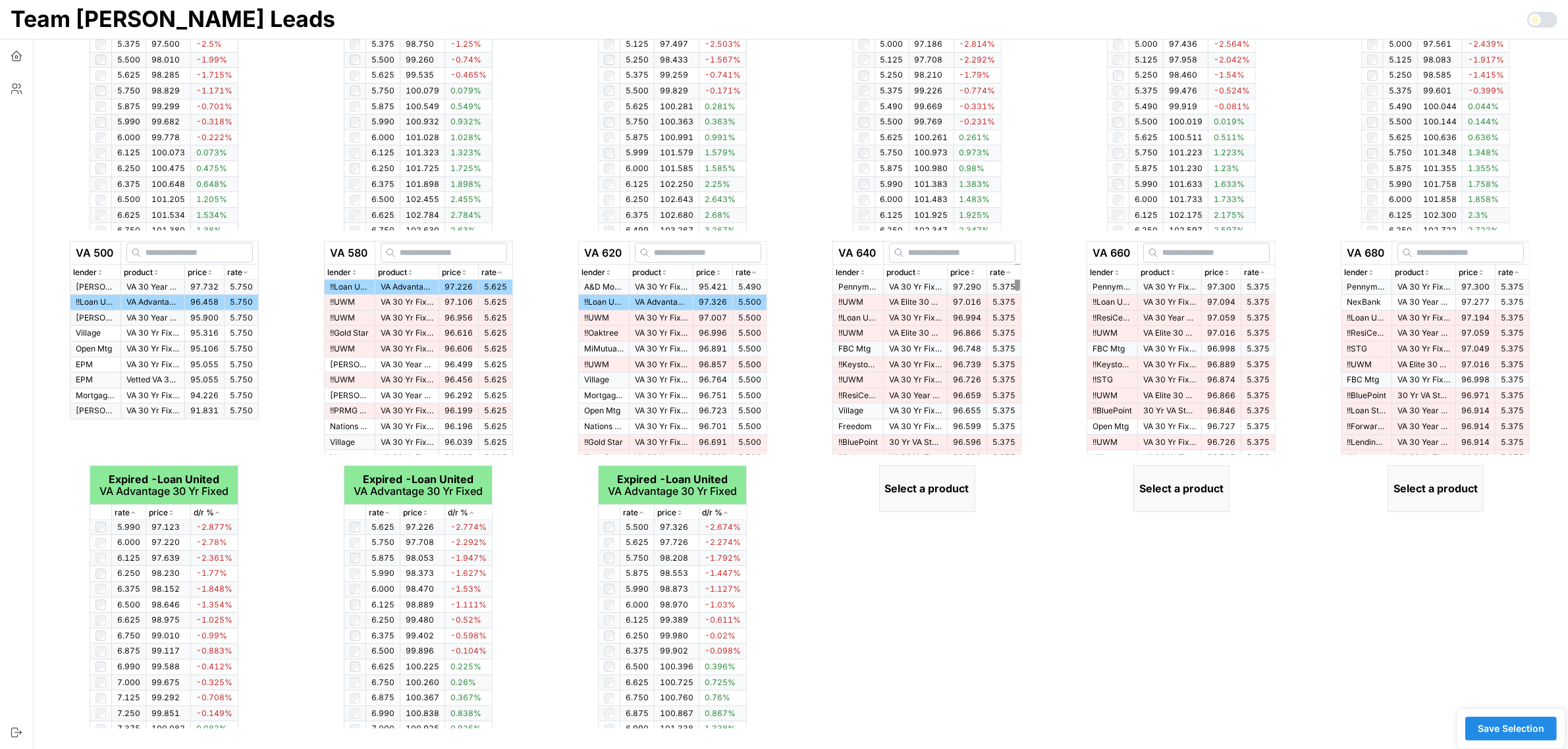
click at [1012, 273] on icon "button" at bounding box center [1008, 272] width 7 height 8
click at [1010, 273] on icon "button" at bounding box center [1008, 272] width 3 height 2
click at [941, 288] on td "VA 30 Yr Fixed > $300k" at bounding box center [916, 287] width 64 height 15
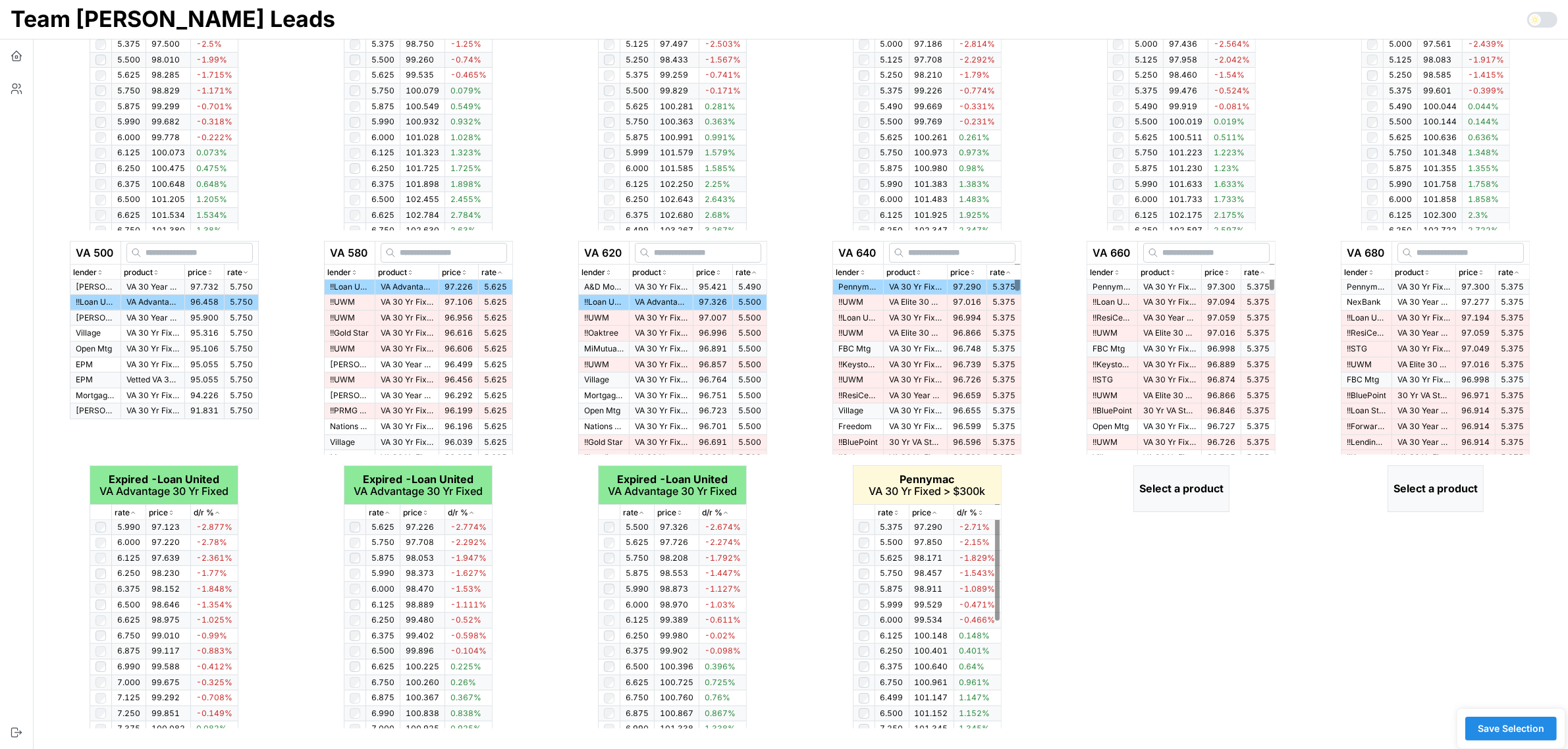
click at [893, 512] on icon "button" at bounding box center [896, 513] width 7 height 8
click at [1266, 273] on icon "button" at bounding box center [1262, 272] width 7 height 8
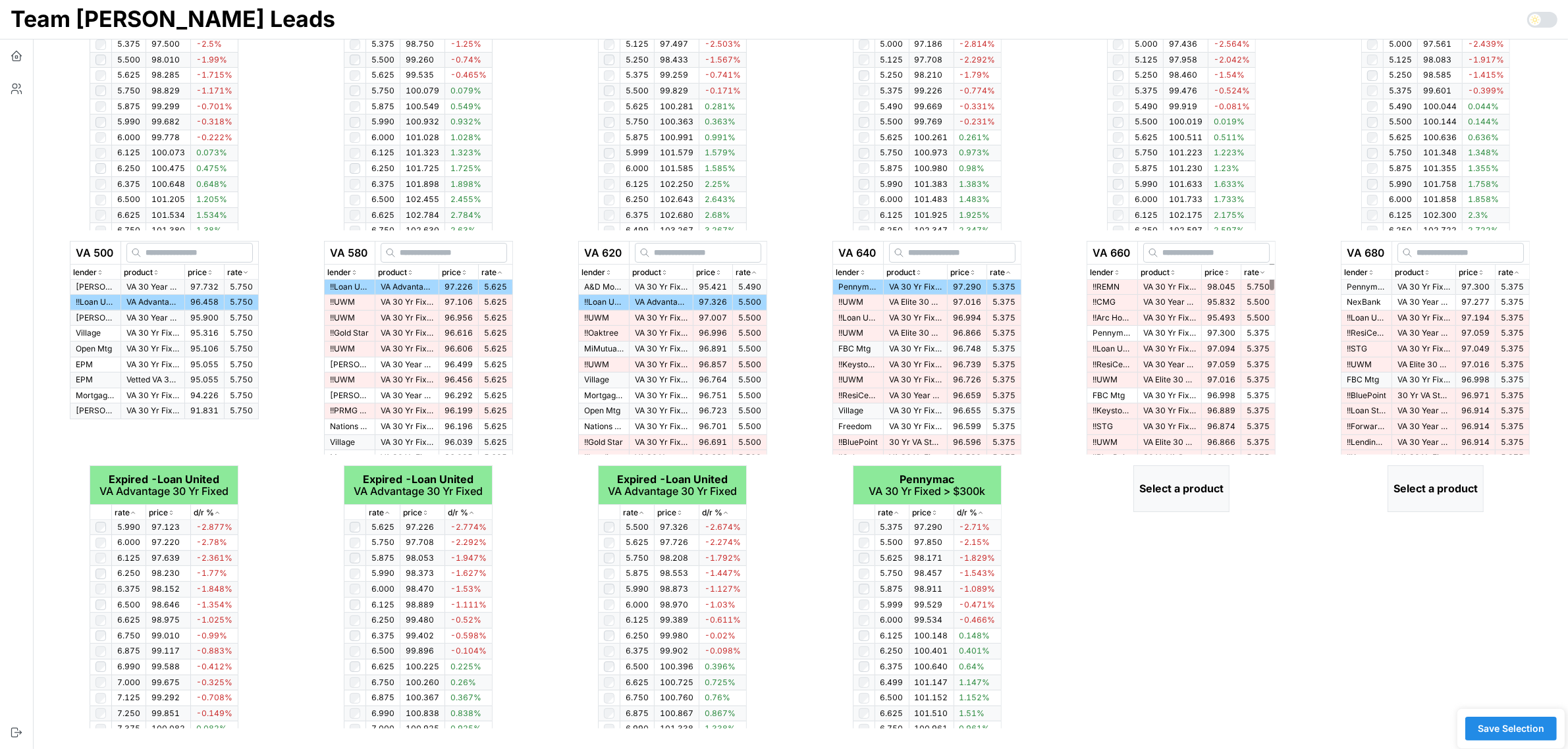
click at [1266, 274] on icon "button" at bounding box center [1262, 272] width 7 height 8
click at [1151, 290] on p "VA 30 Yr Fixed > $300k" at bounding box center [1169, 287] width 53 height 11
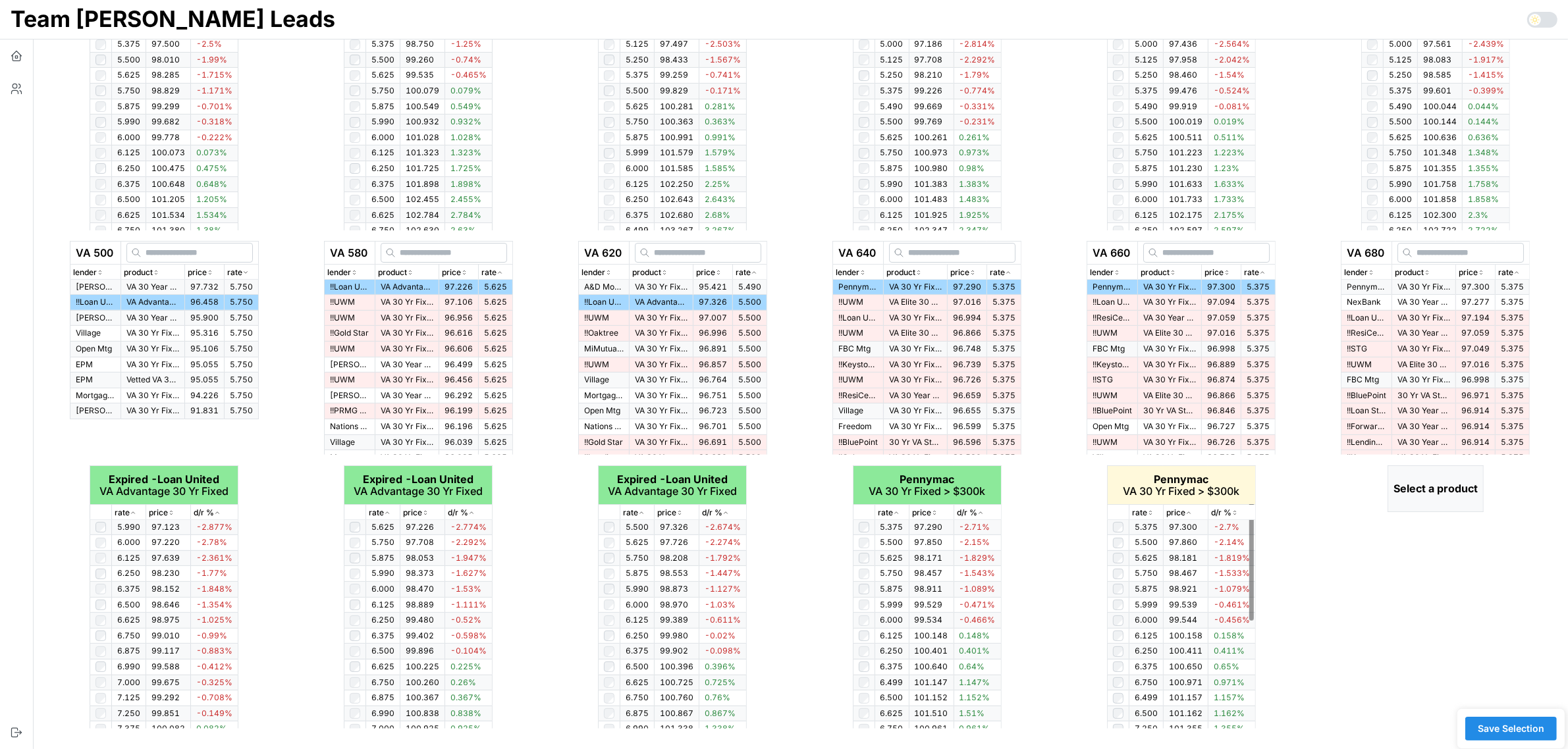
click at [1147, 515] on icon "button" at bounding box center [1151, 513] width 7 height 8
click at [1153, 512] on icon "button" at bounding box center [1151, 513] width 7 height 8
click at [1520, 271] on icon "button" at bounding box center [1517, 272] width 7 height 8
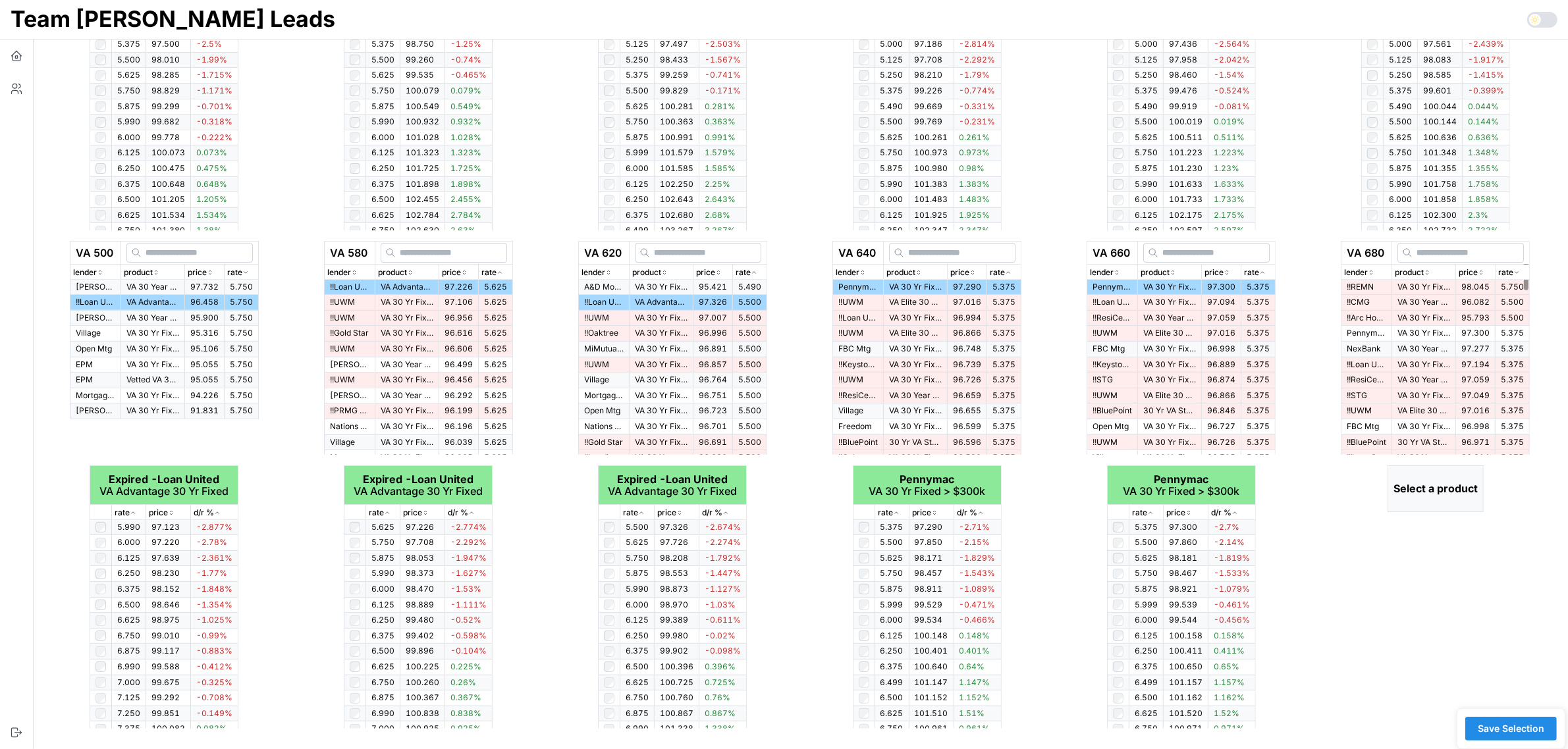
click at [1519, 272] on icon "button" at bounding box center [1517, 272] width 3 height 2
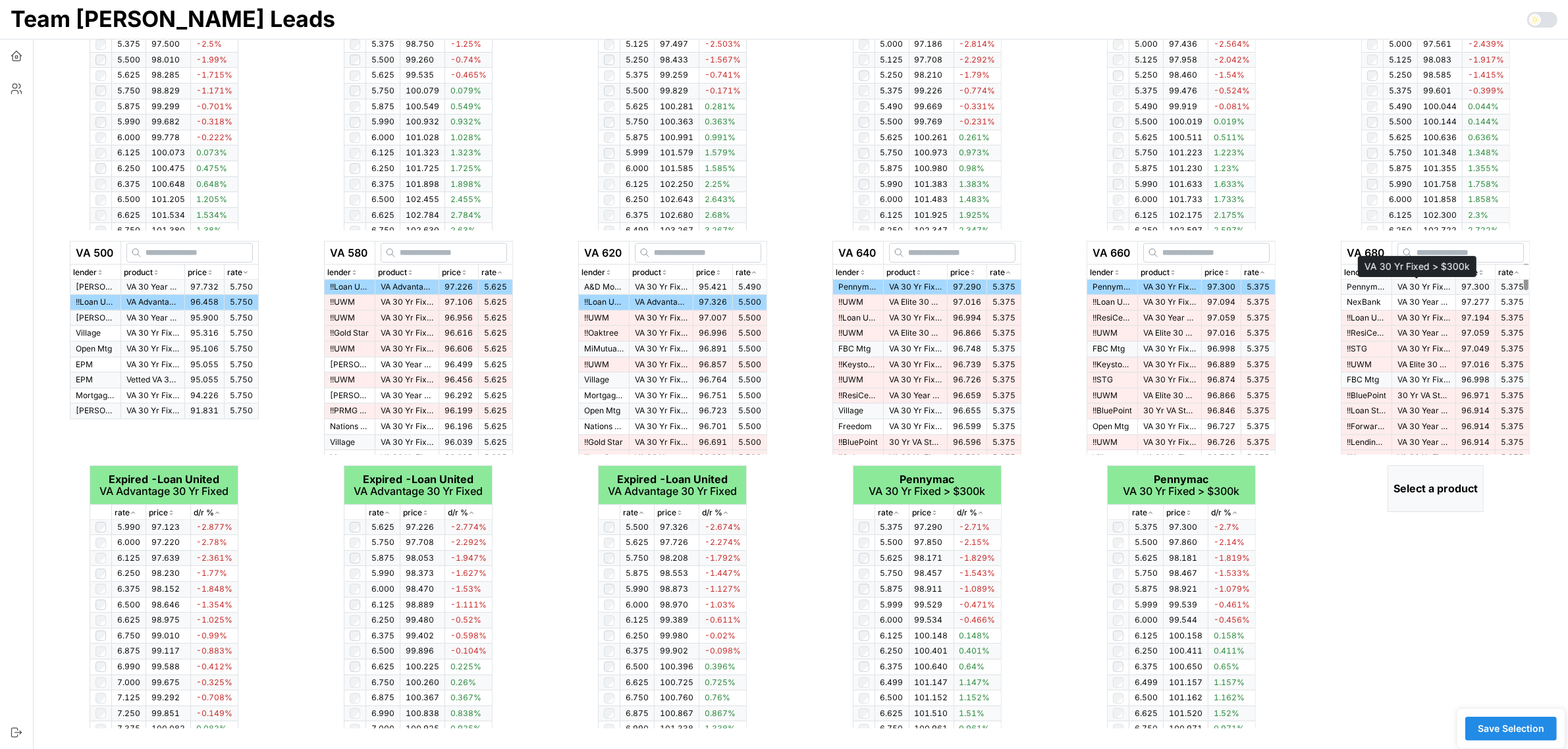
click at [1441, 287] on p "VA 30 Yr Fixed > $300k" at bounding box center [1423, 287] width 53 height 11
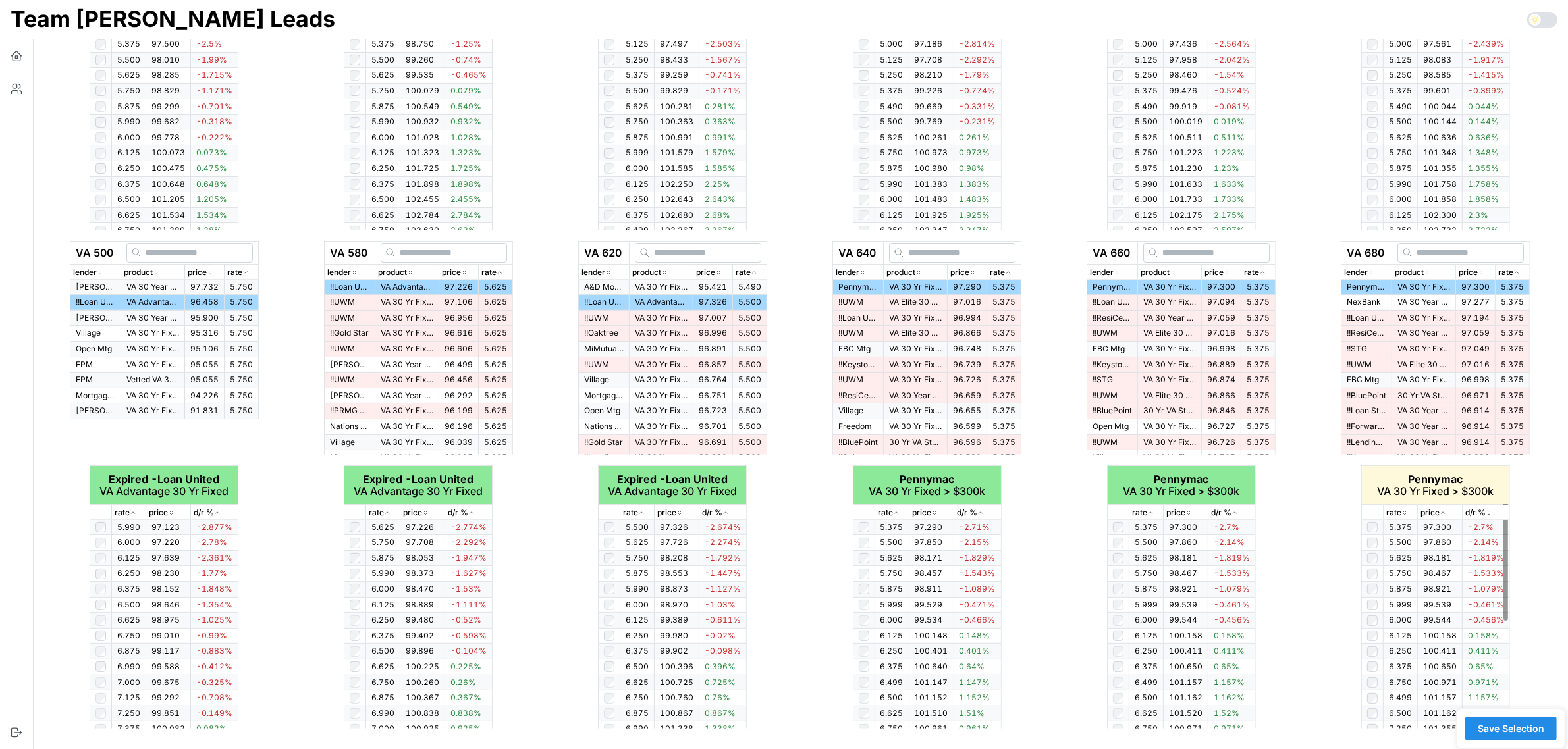
click at [1403, 509] on icon "button" at bounding box center [1404, 513] width 7 height 8
click at [1509, 725] on span "Save Selection" at bounding box center [1511, 729] width 66 height 23
click at [1523, 724] on span "Save Selection" at bounding box center [1511, 729] width 66 height 23
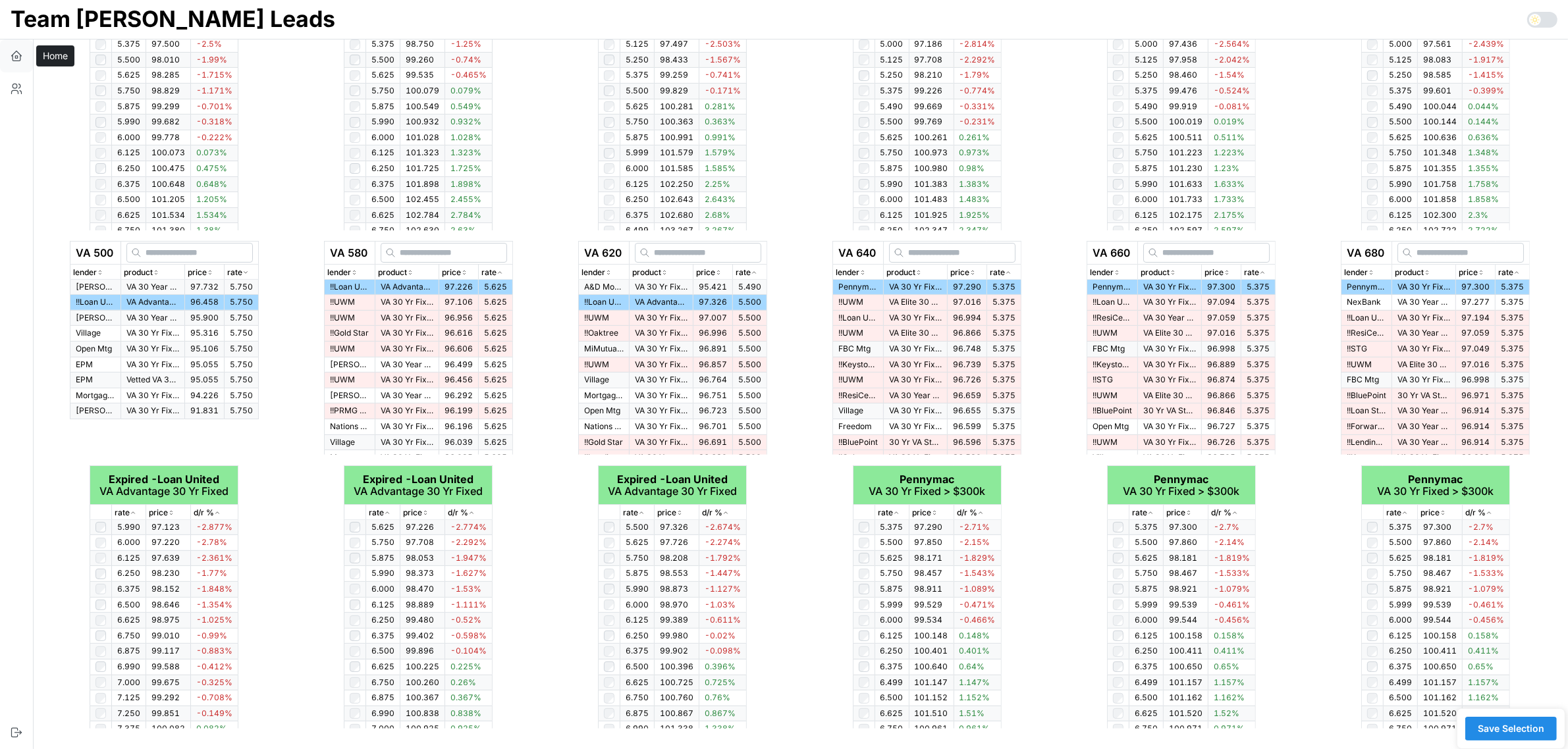
click at [17, 54] on icon "button" at bounding box center [17, 56] width 13 height 13
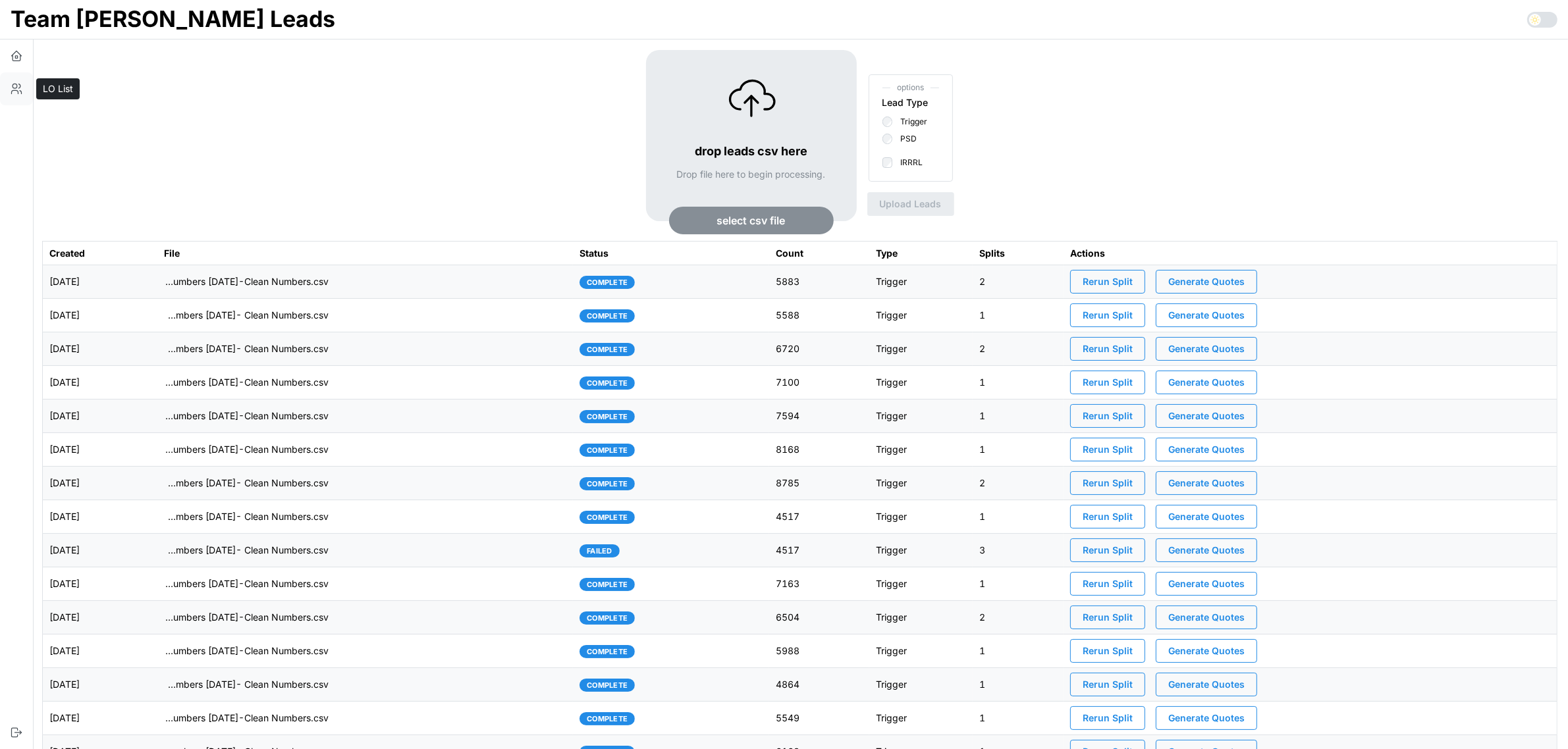
click at [14, 86] on icon "button" at bounding box center [17, 89] width 13 height 13
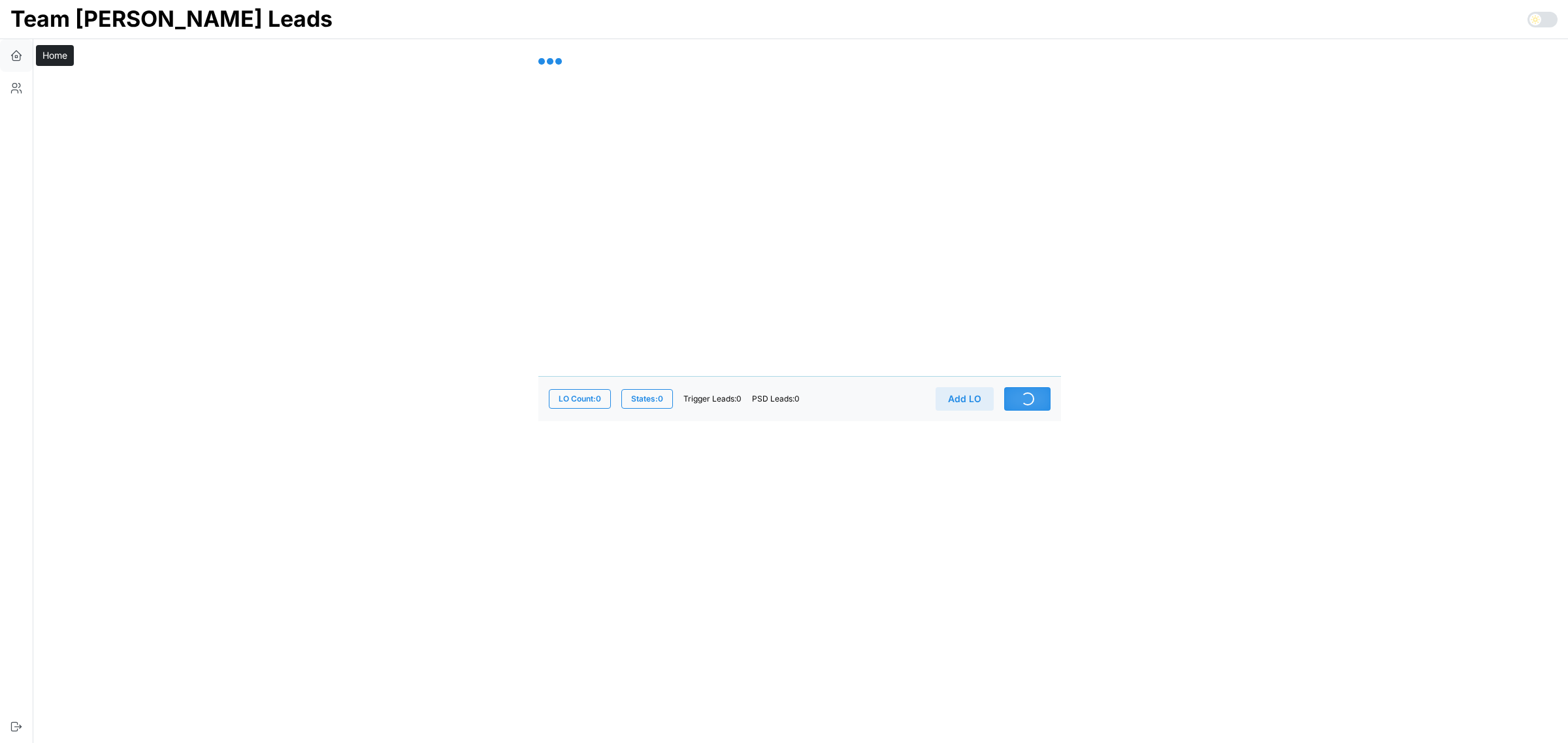
click at [23, 55] on button "button" at bounding box center [16, 55] width 33 height 33
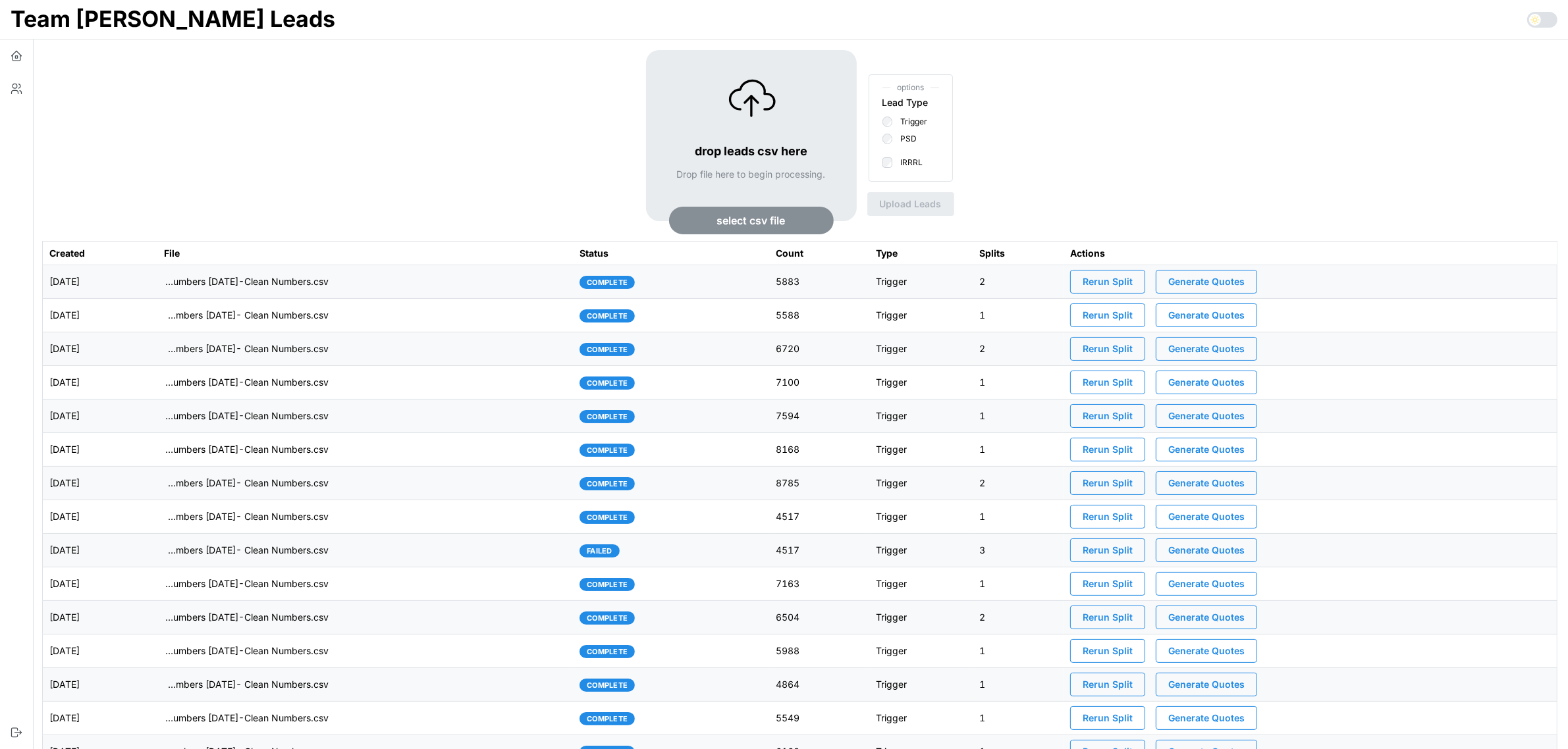
click at [207, 284] on td "imports/mike/1755524716139-TU Master List With Numbers 8-18-25-Clean Numbers.csv" at bounding box center [366, 282] width 416 height 34
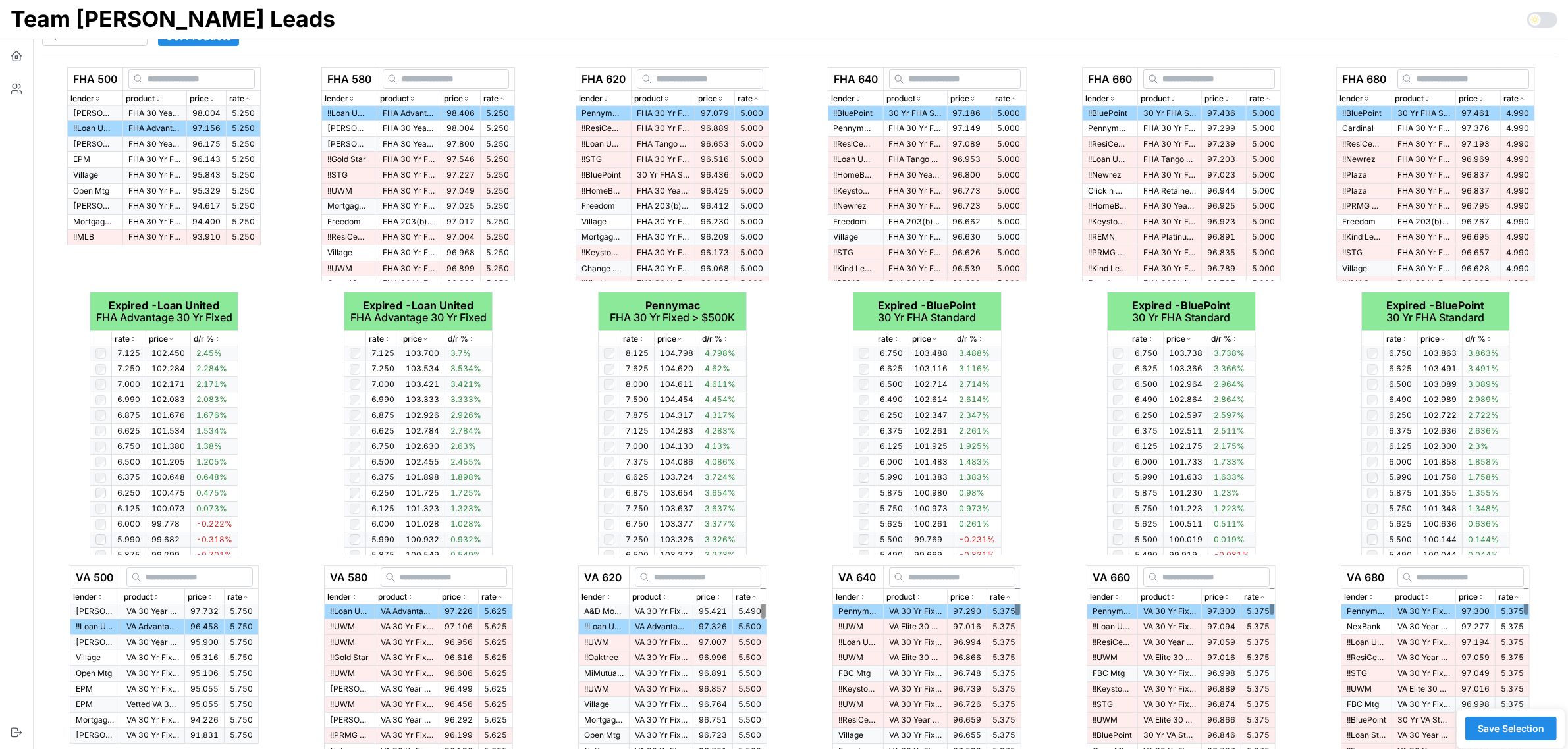
scroll to position [62, 0]
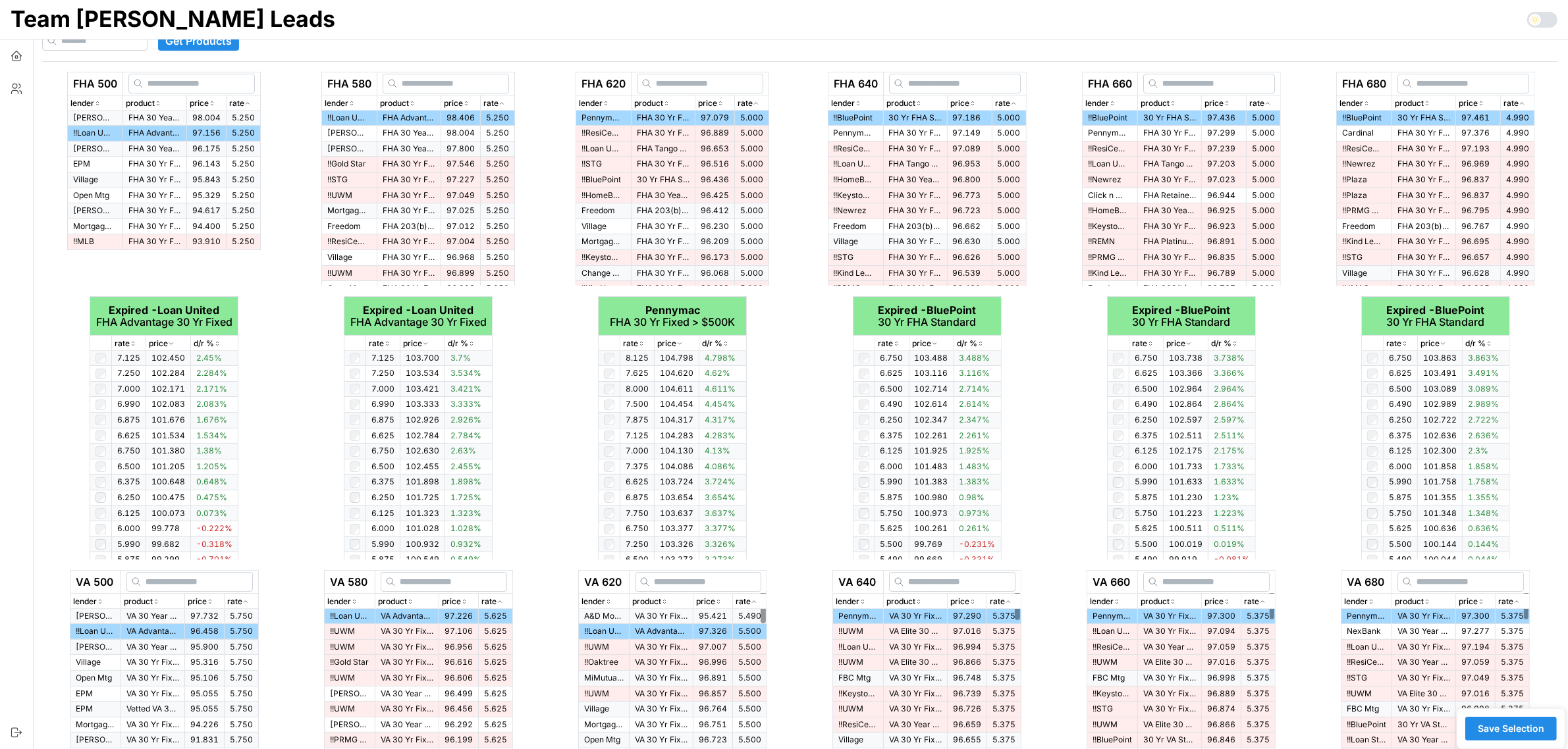
click at [1512, 735] on span "Save Selection" at bounding box center [1511, 729] width 66 height 23
click at [9, 54] on button "button" at bounding box center [17, 56] width 33 height 33
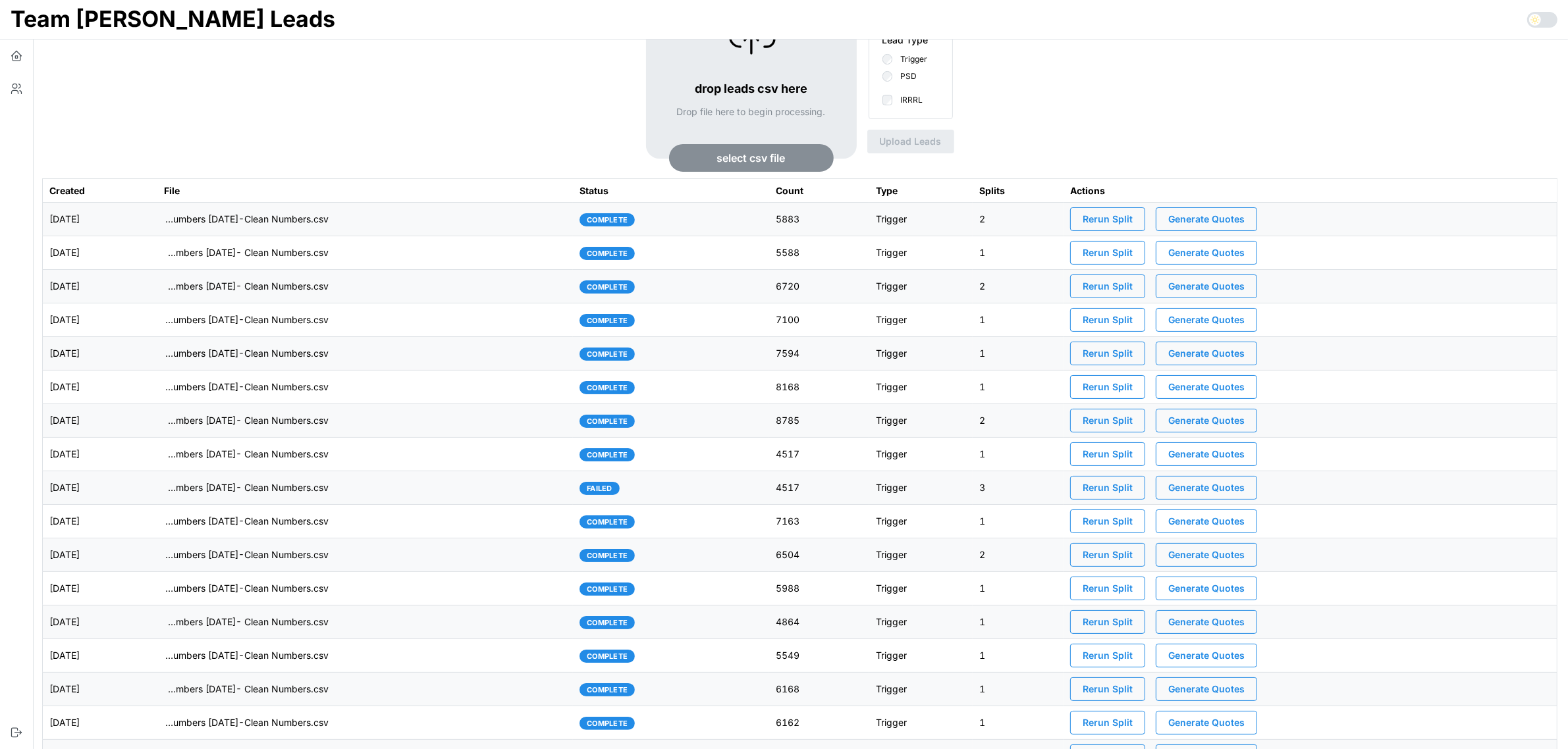
click at [1237, 219] on span "Generate Quotes" at bounding box center [1206, 219] width 76 height 23
click at [455, 221] on td "imports/mike/1755524716139-TU Master List With Numbers 8-18-25-Clean Numbers.csv" at bounding box center [366, 219] width 416 height 34
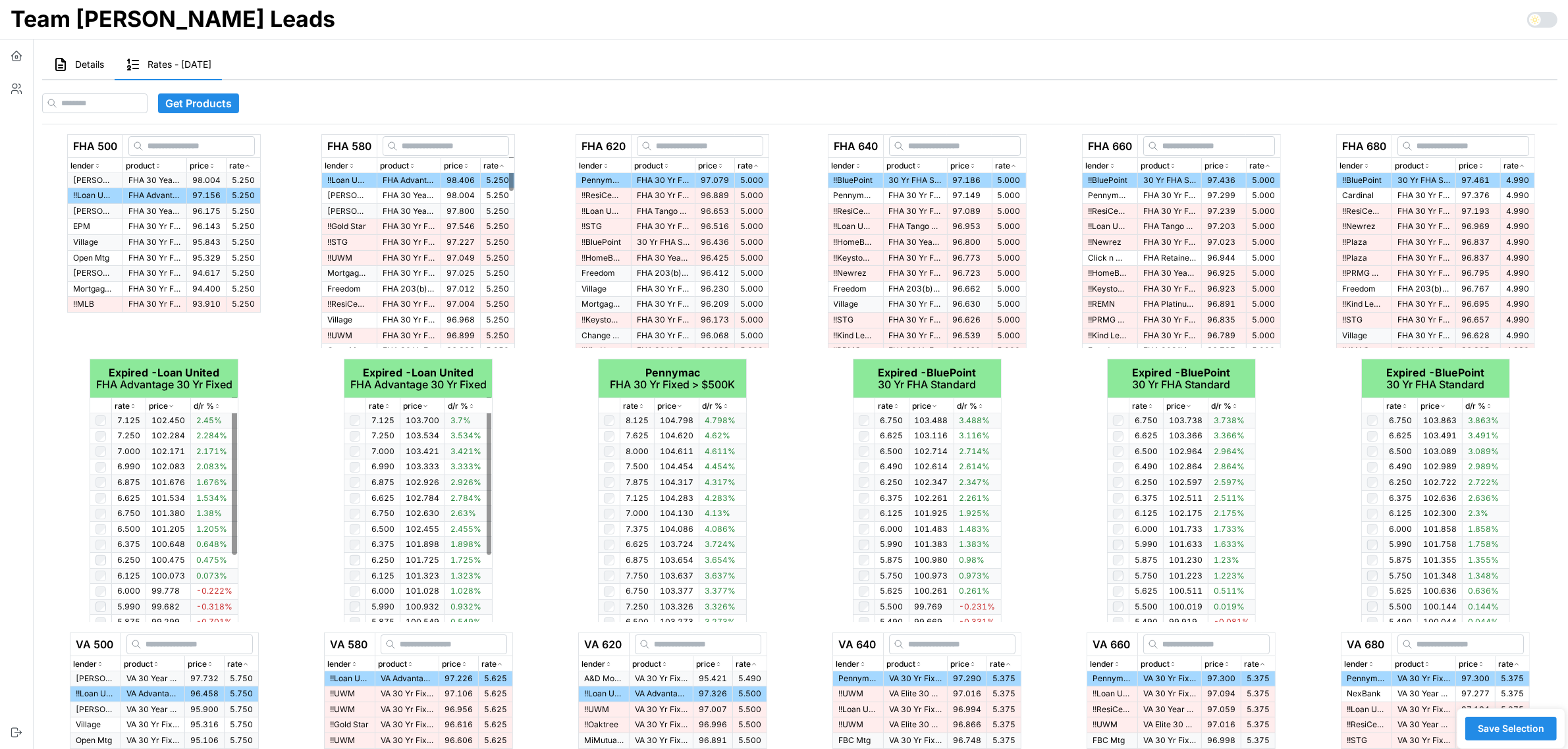
click at [76, 56] on button "Details" at bounding box center [78, 65] width 72 height 31
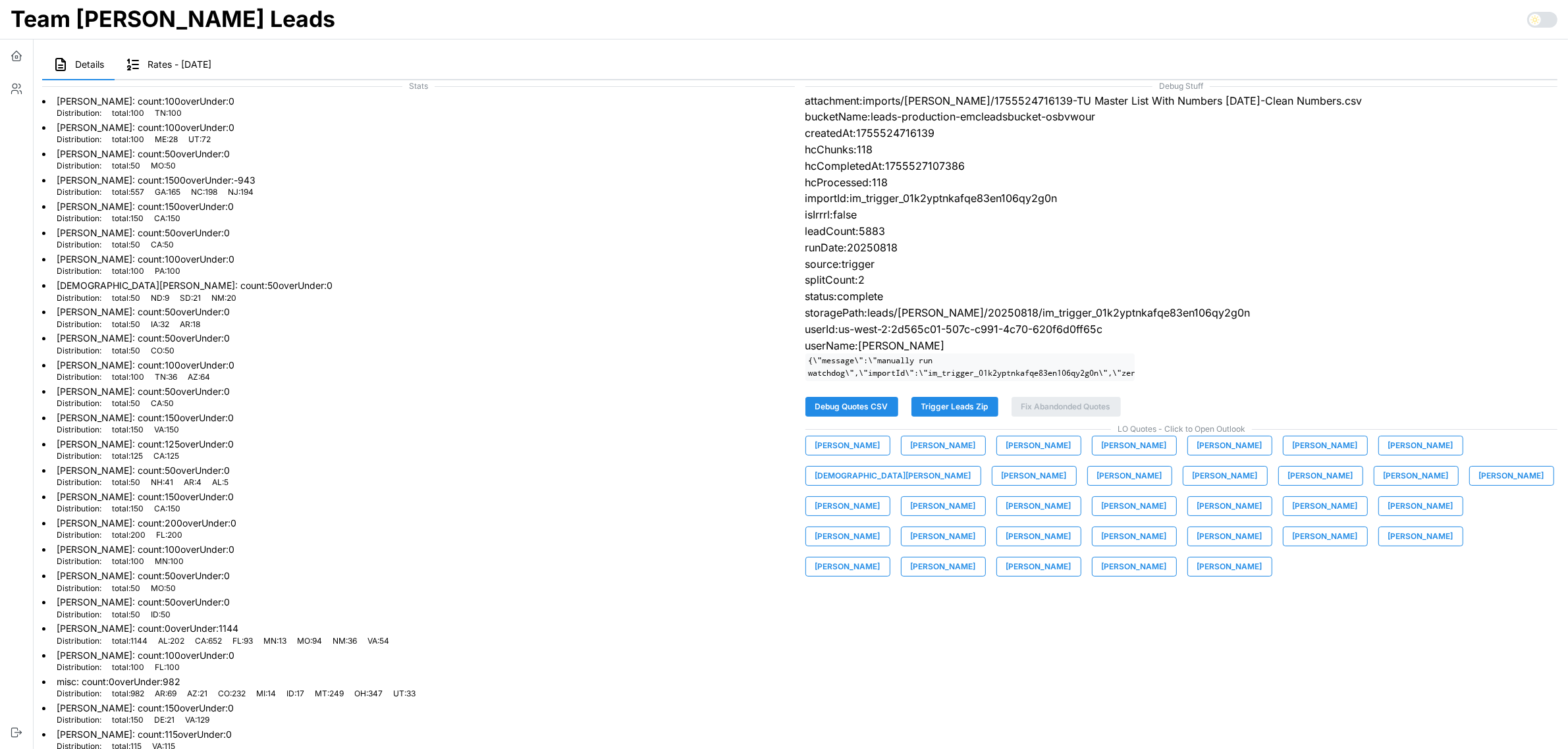
click at [1215, 455] on span "Brandon Hamrick" at bounding box center [1230, 446] width 65 height 19
click at [866, 455] on span "Andre Makapagal" at bounding box center [847, 446] width 65 height 19
click at [946, 455] on span "Ashley Marx" at bounding box center [943, 446] width 65 height 19
click at [1024, 455] on span "Ashton Graf" at bounding box center [1039, 446] width 65 height 19
click at [1101, 453] on span "Bianca Guzman" at bounding box center [1134, 446] width 65 height 19
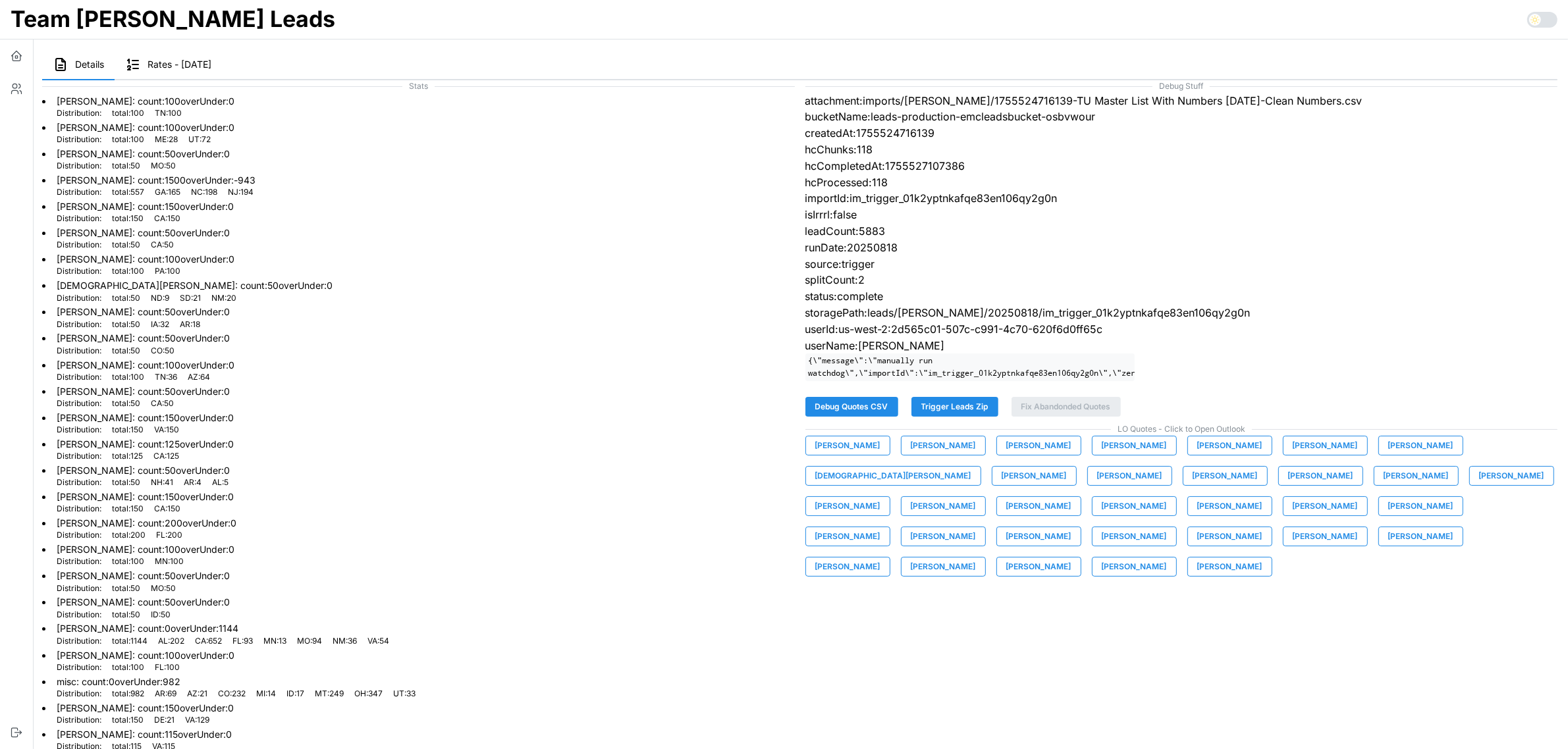
click at [1197, 450] on span "Brandon Hamrick" at bounding box center [1230, 446] width 65 height 19
click at [1293, 453] on span "Carolina Sepulveda" at bounding box center [1325, 446] width 65 height 19
click at [1388, 455] on span "Chris Cessac" at bounding box center [1420, 446] width 65 height 19
click at [971, 467] on span "Christian Roberts" at bounding box center [893, 476] width 156 height 19
click at [1002, 481] on span "Damien Shafer" at bounding box center [1034, 476] width 65 height 19
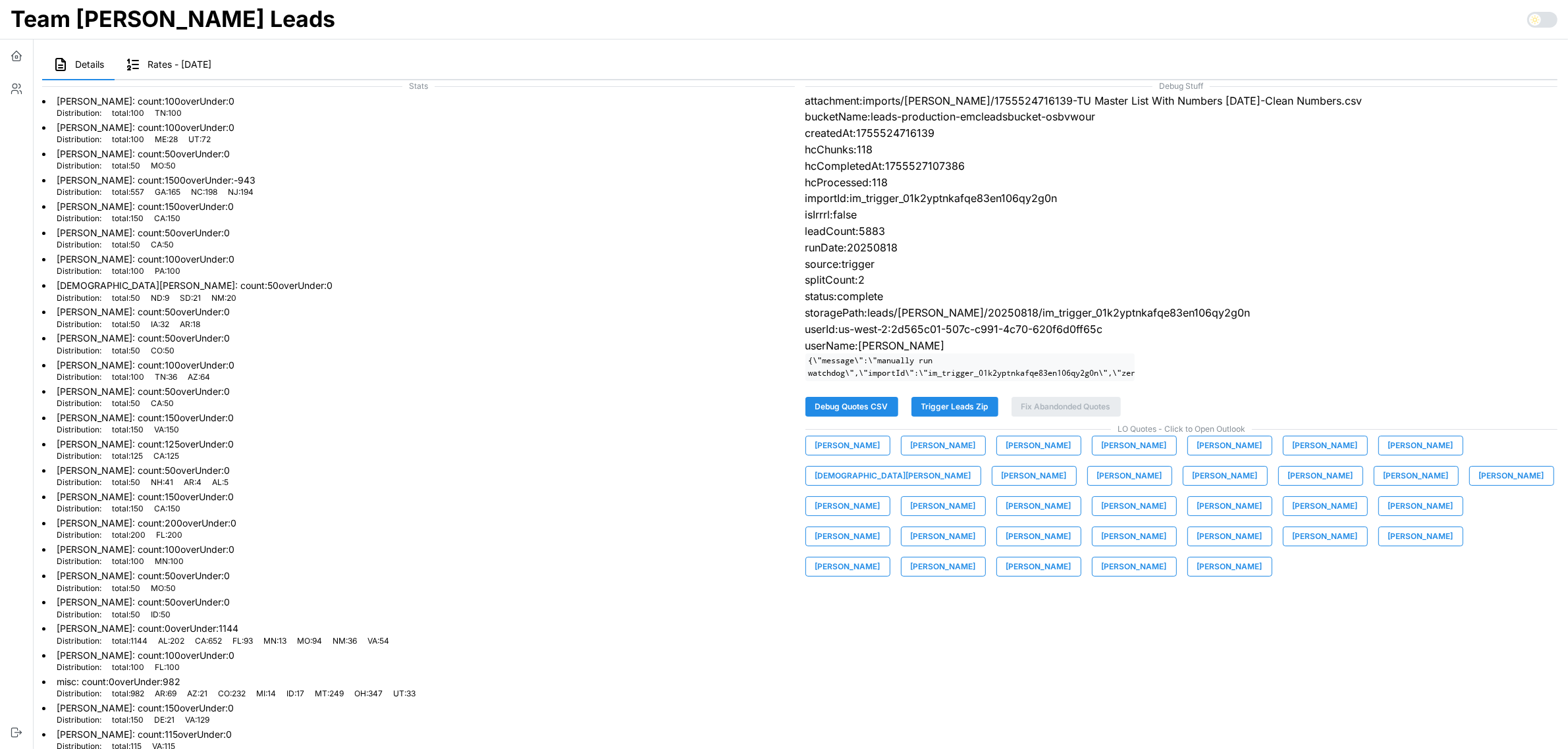
click at [1097, 485] on span "David Guzman" at bounding box center [1129, 476] width 65 height 19
click at [1192, 485] on span "Dillon Snow" at bounding box center [1225, 476] width 65 height 19
click at [1288, 482] on span "Don Kinman" at bounding box center [1321, 476] width 65 height 19
click at [1383, 485] on span "Elisabeth Cone" at bounding box center [1416, 476] width 65 height 19
click at [1479, 485] on span "Jeremy Hicks" at bounding box center [1512, 476] width 65 height 19
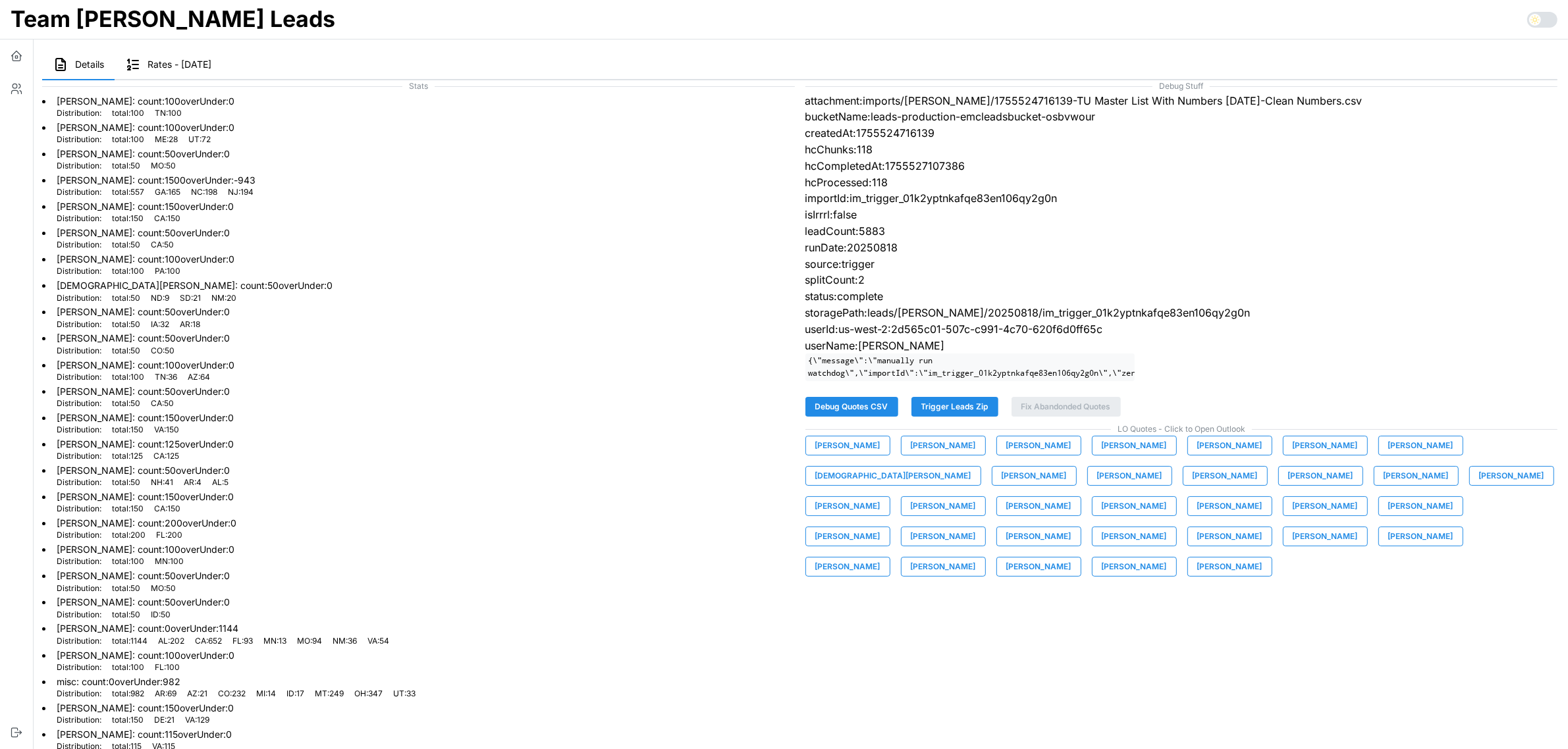
click at [881, 497] on span "Jesse Francisco" at bounding box center [847, 506] width 65 height 19
click at [976, 497] on span "Joe Prizner" at bounding box center [943, 506] width 65 height 19
click at [1071, 497] on span "Kaan Solagan" at bounding box center [1039, 506] width 65 height 19
drag, startPoint x: 850, startPoint y: 512, endPoint x: 698, endPoint y: 517, distance: 152.1
click at [1101, 512] on span "Kendall Eckles" at bounding box center [1134, 506] width 65 height 19
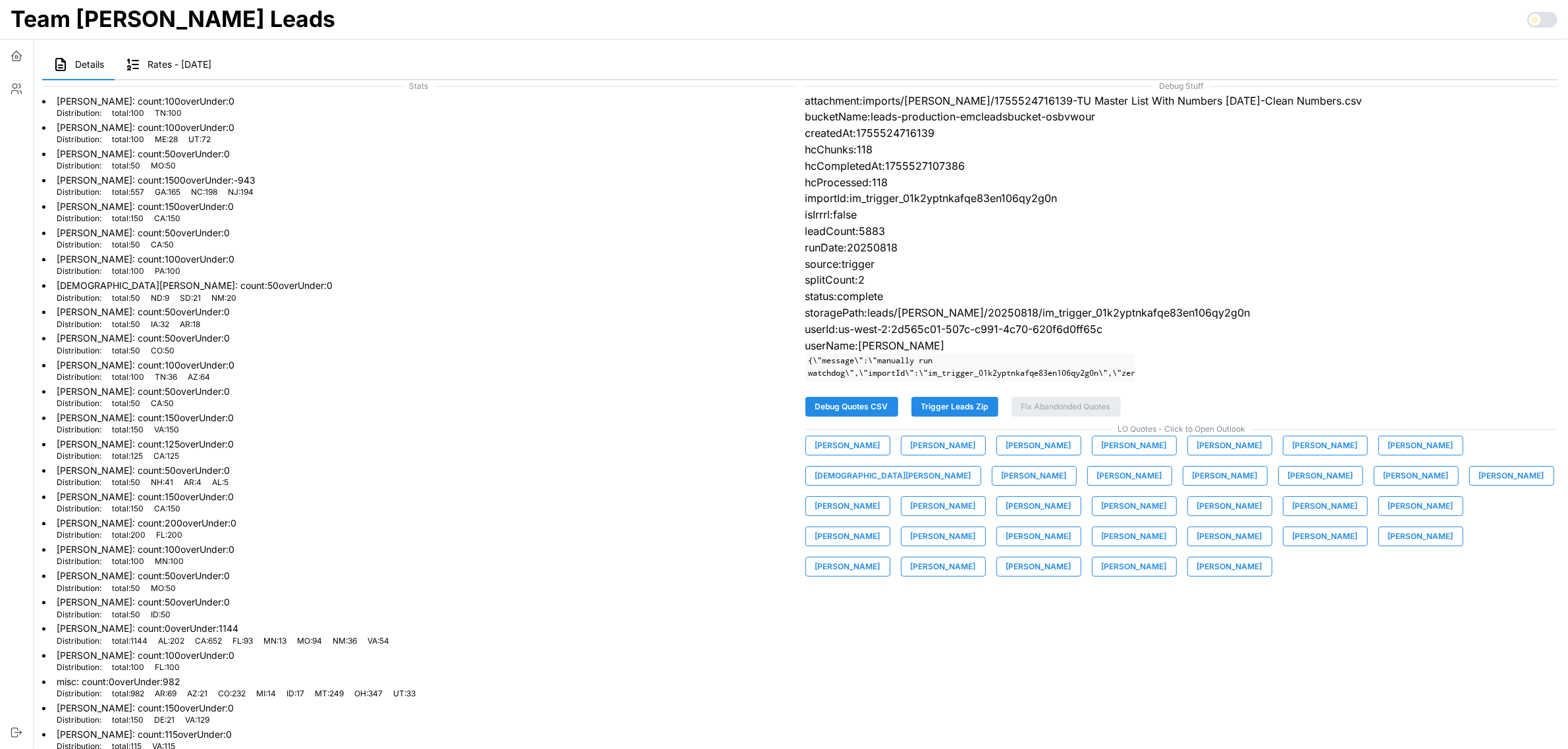
click at [1197, 516] on span "Kirk Campbell" at bounding box center [1230, 506] width 65 height 19
click at [1293, 512] on span "Maggie Brown" at bounding box center [1325, 506] width 65 height 19
click at [1388, 516] on span "Mike Cecero" at bounding box center [1420, 506] width 65 height 19
click at [881, 528] on span "Mike Johnson" at bounding box center [847, 537] width 65 height 19
click at [976, 528] on span "Nick Johnson" at bounding box center [943, 537] width 65 height 19
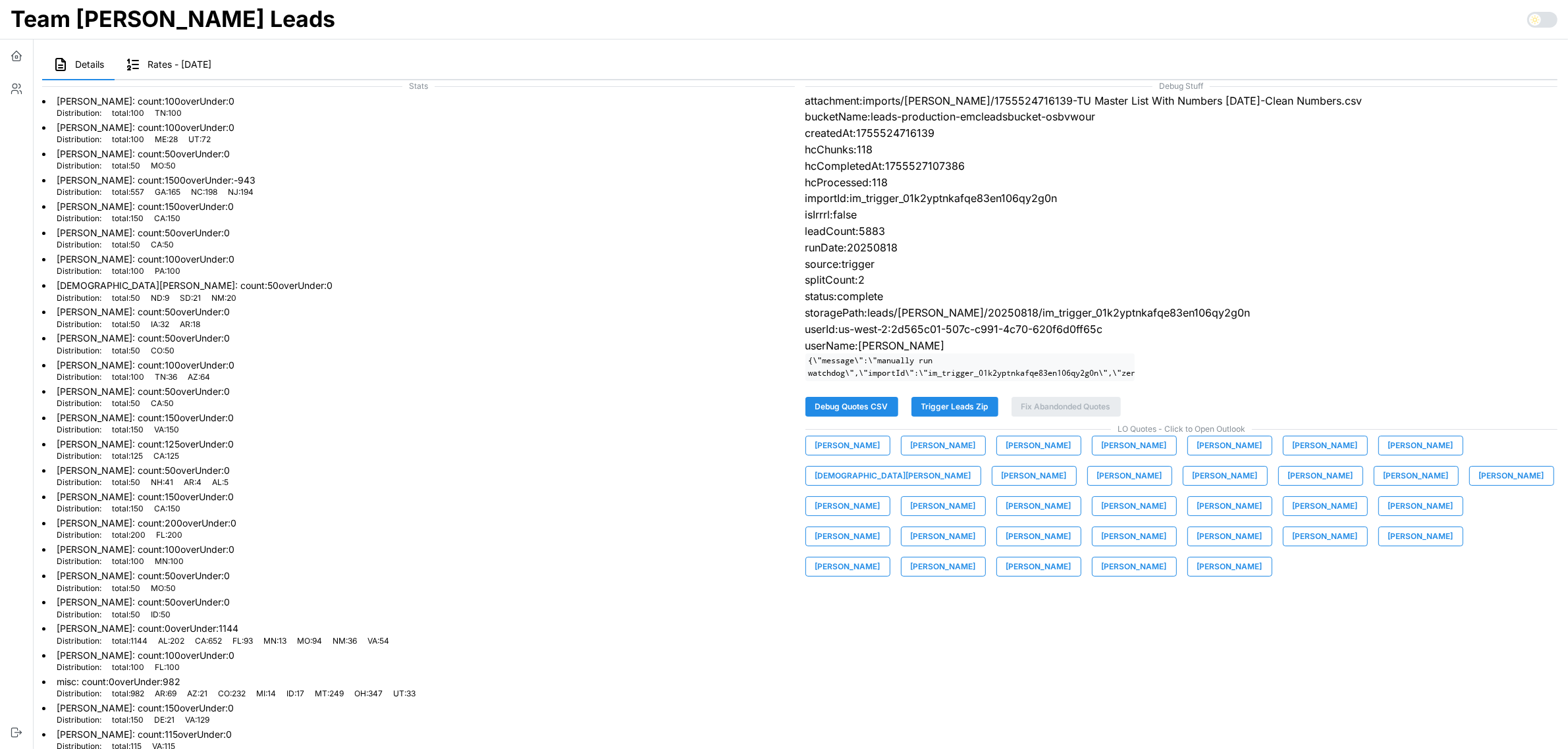
click at [1071, 528] on span "Nick Thomas" at bounding box center [1039, 537] width 65 height 19
click at [1167, 528] on span "Patrick Richardson" at bounding box center [1134, 537] width 65 height 19
click at [1197, 546] on span "Patrick Von Kaenel" at bounding box center [1230, 537] width 65 height 19
click at [1293, 546] on span "Scott Houin" at bounding box center [1325, 537] width 65 height 19
click at [1388, 546] on span "Serge Freeman" at bounding box center [1420, 537] width 65 height 19
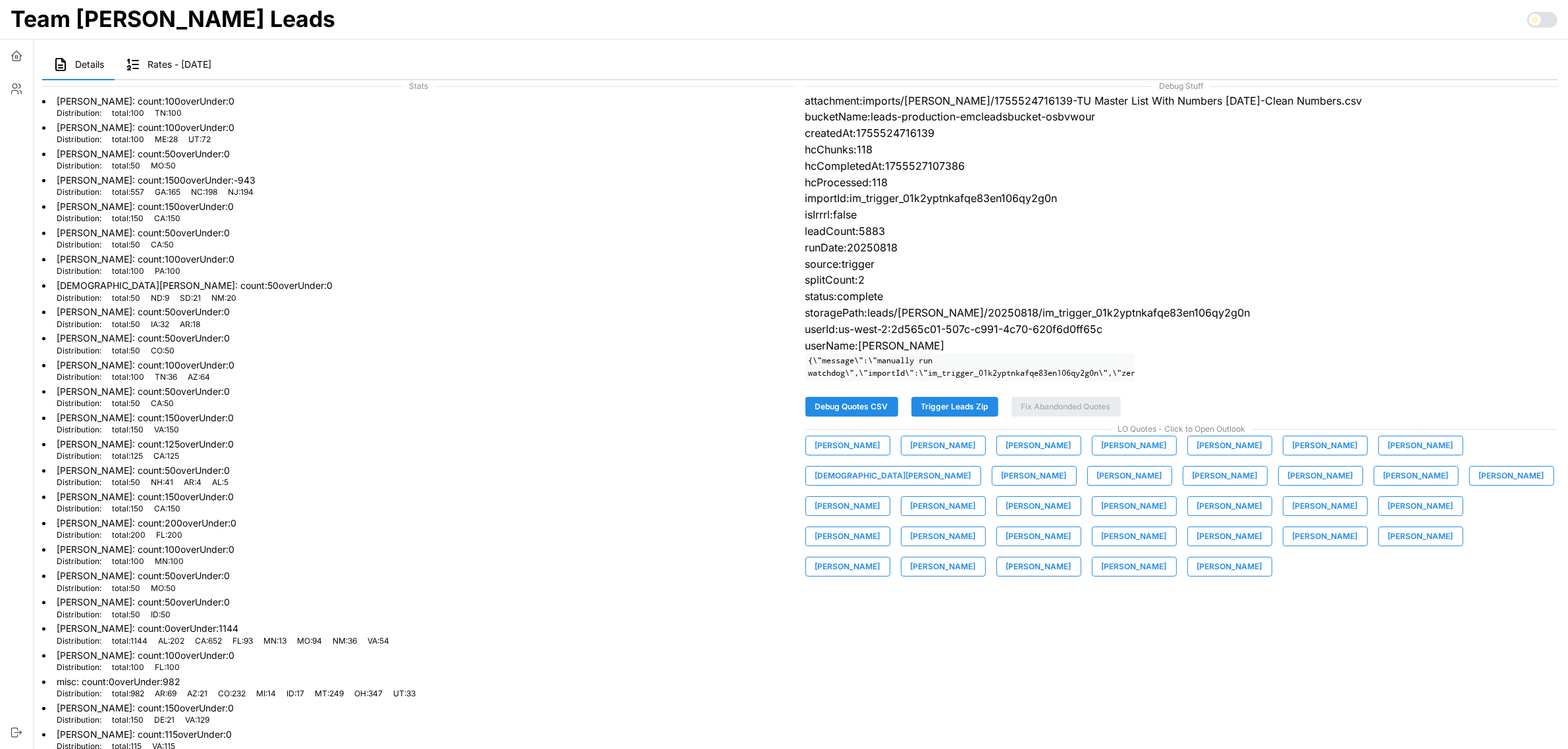
click at [881, 558] on span "Susie Lim" at bounding box center [847, 567] width 65 height 19
click at [976, 558] on span "Terry Roberts" at bounding box center [943, 567] width 65 height 19
click at [1071, 558] on span "Tim Snow" at bounding box center [1039, 567] width 65 height 19
click at [1167, 558] on span "Tyler Warrick" at bounding box center [1134, 567] width 65 height 19
click at [1262, 558] on span "Zach Taylor" at bounding box center [1230, 567] width 65 height 19
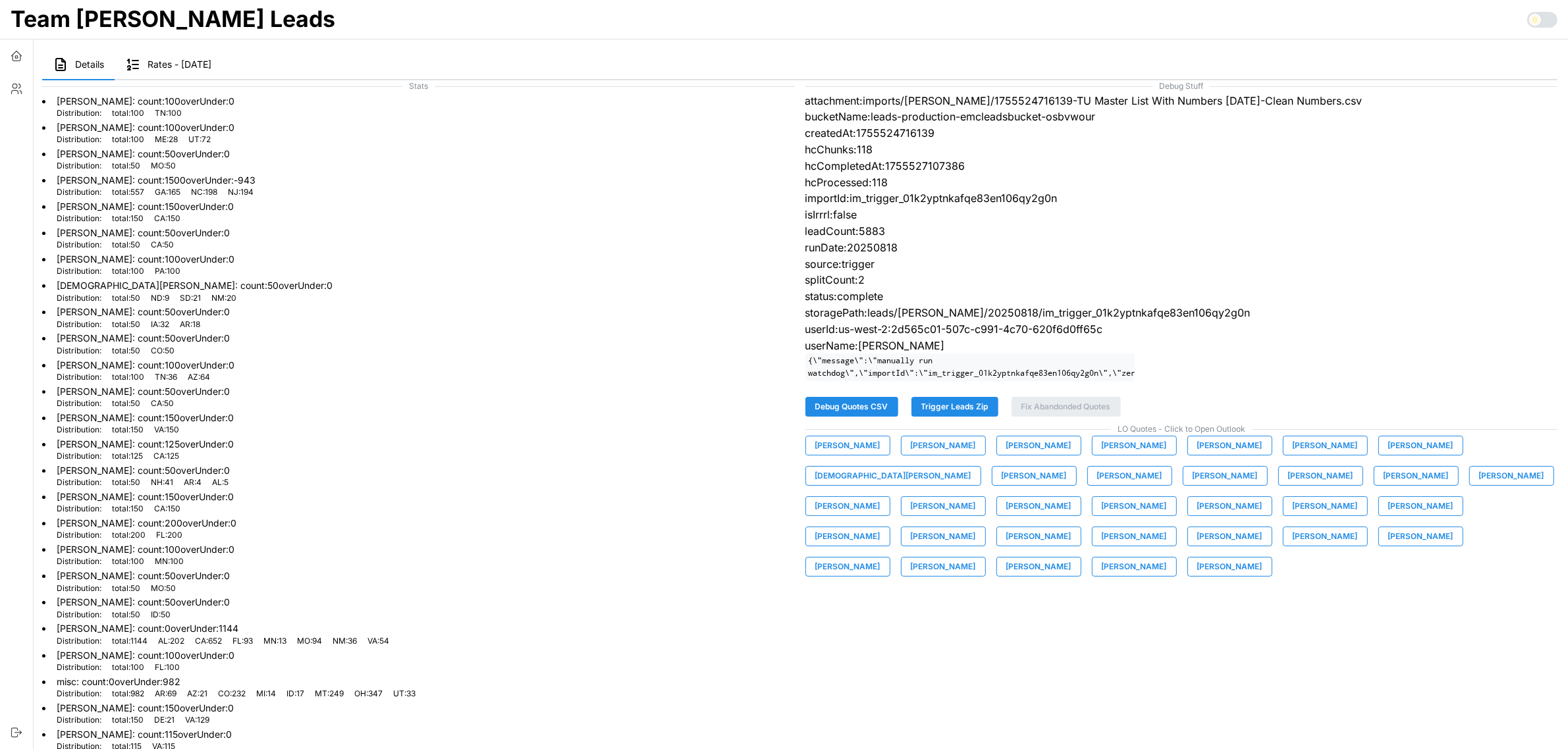
click at [970, 415] on span "Trigger Leads Zip" at bounding box center [954, 407] width 67 height 19
click at [306, 254] on li "Chris Cessac : count: 100 overUnder: 0 Distribution: total : 100 PA : 100" at bounding box center [418, 264] width 752 height 27
click at [24, 51] on button "button" at bounding box center [17, 56] width 33 height 33
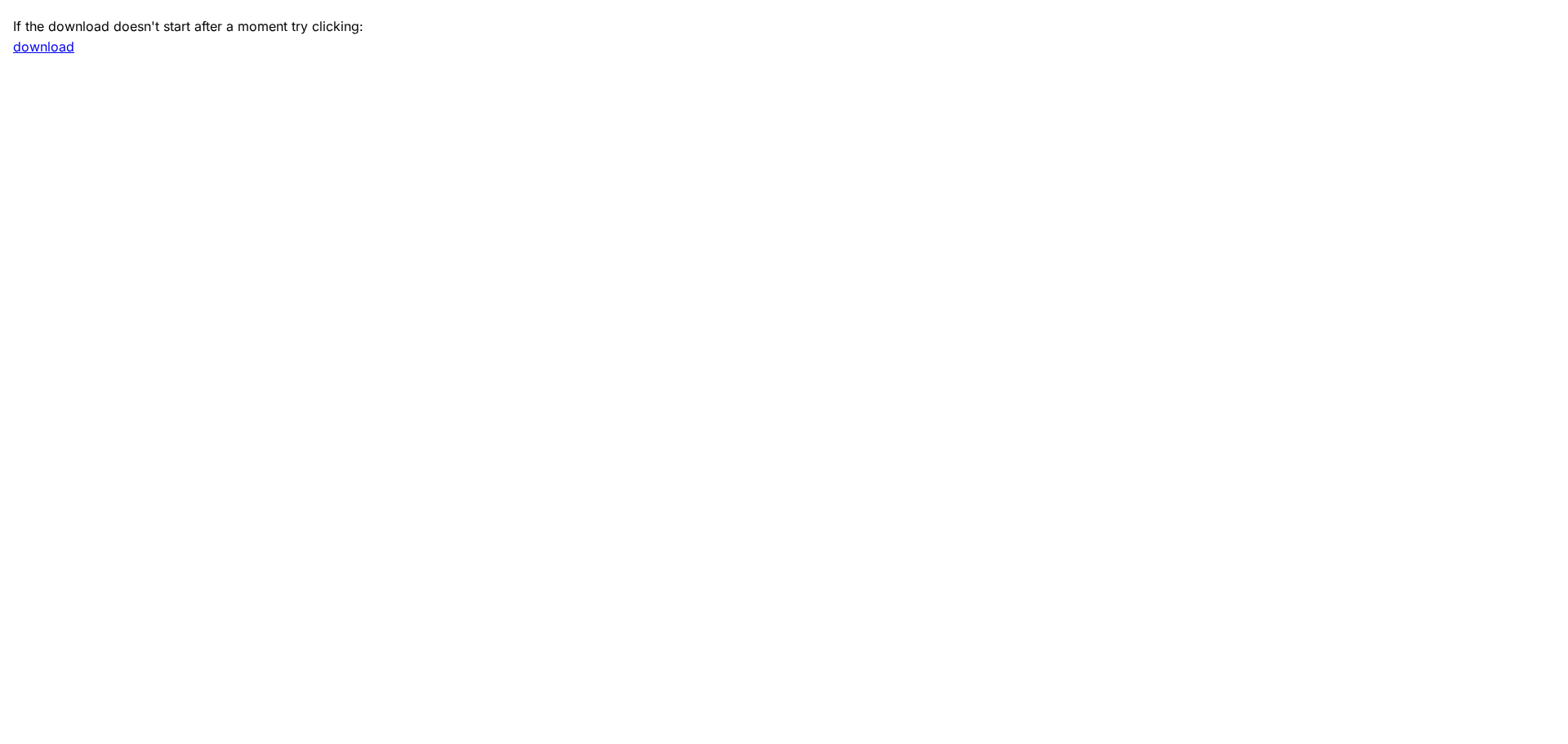
click at [37, 45] on link "download" at bounding box center [44, 47] width 61 height 16
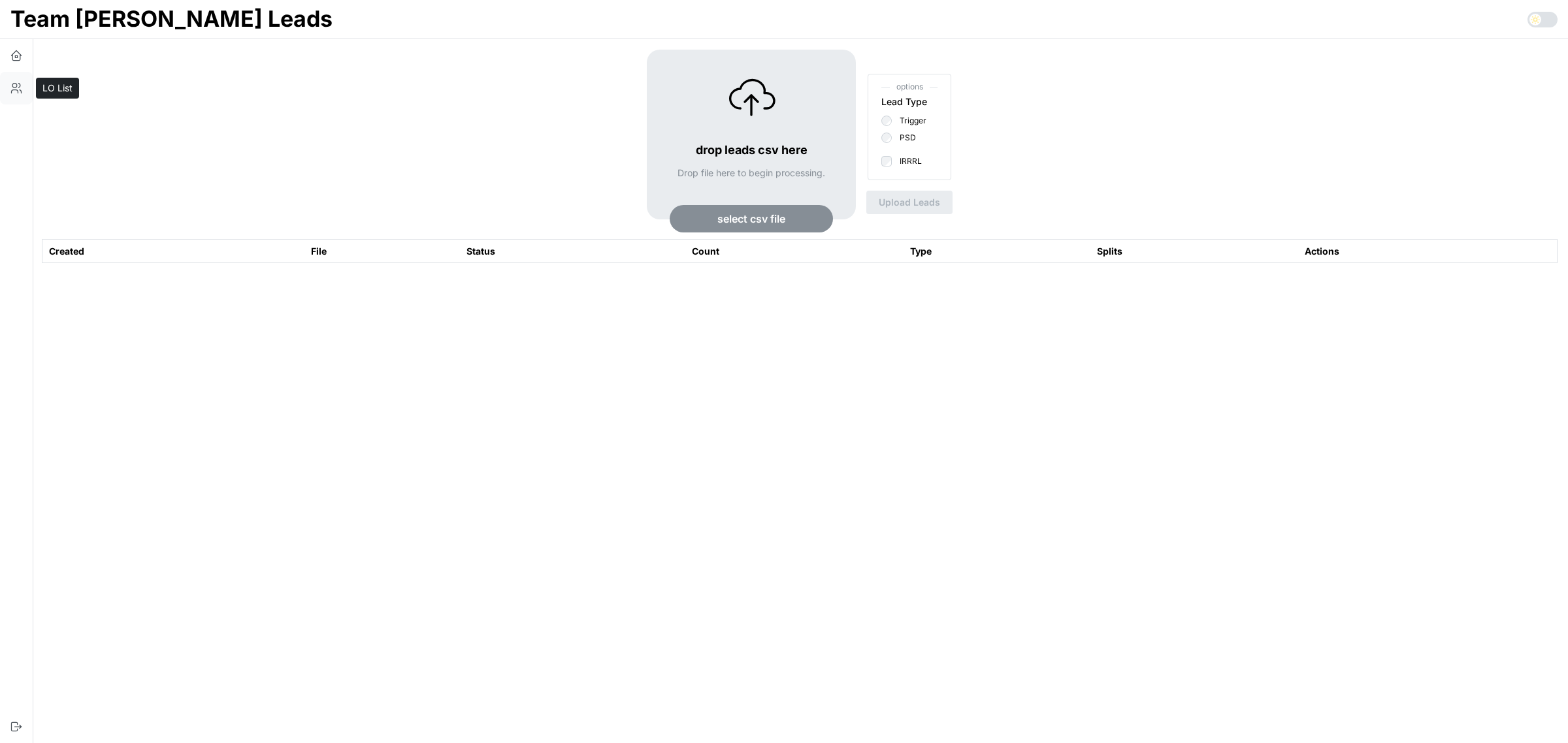
click at [15, 89] on icon "button" at bounding box center [16, 88] width 13 height 13
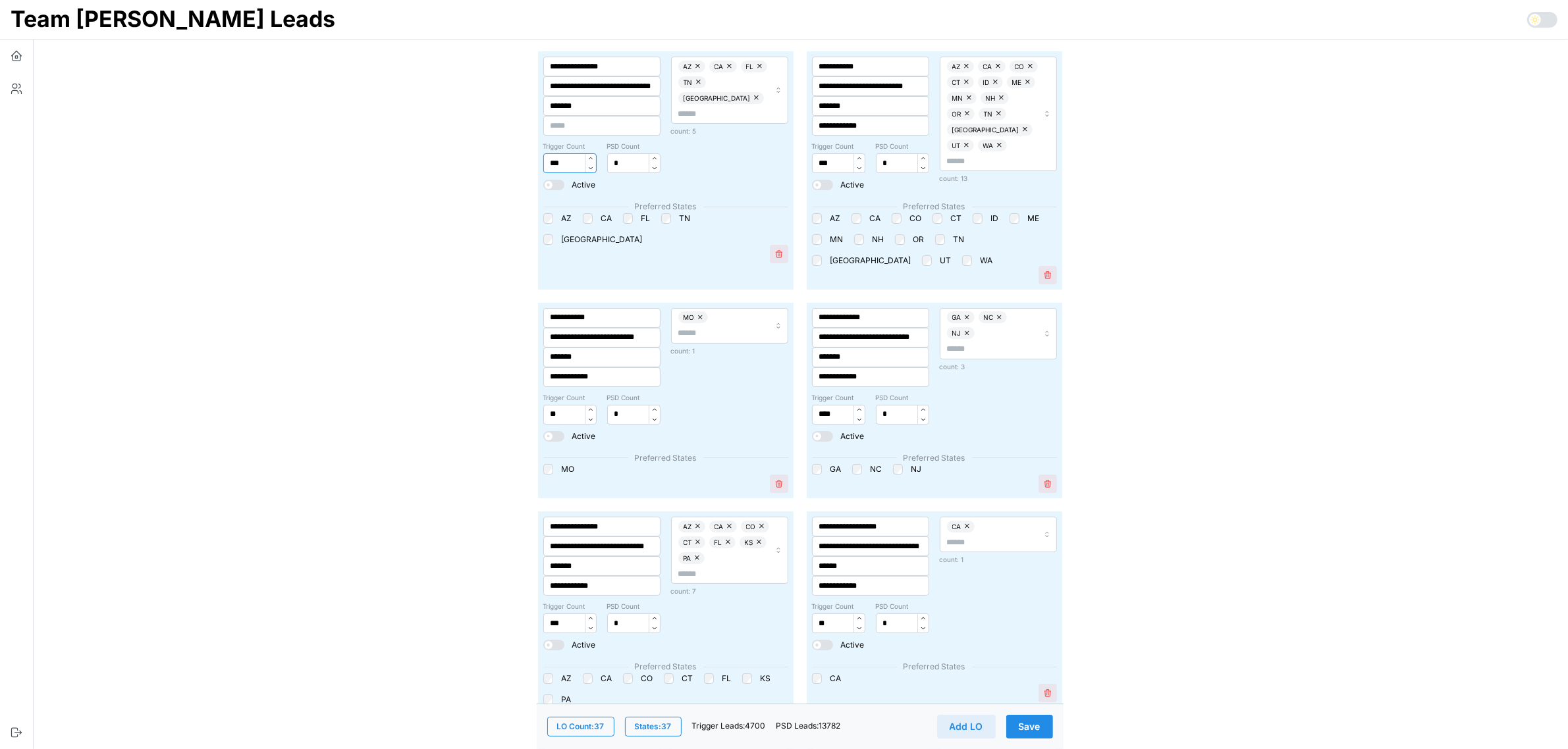
click at [562, 160] on input "***" at bounding box center [570, 163] width 53 height 20
type input "**"
click at [553, 181] on span at bounding box center [559, 185] width 13 height 11
click at [1045, 724] on button "Save" at bounding box center [1030, 727] width 47 height 24
